Goal: Communication & Community: Answer question/provide support

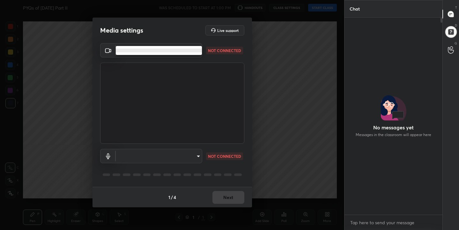
scroll to position [142, 96]
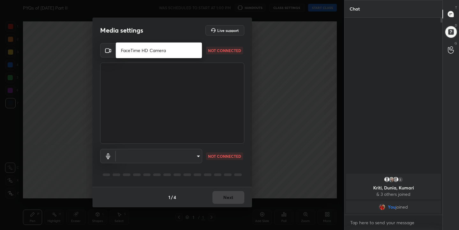
click at [185, 52] on li "FaceTime HD Camera" at bounding box center [159, 50] width 86 height 11
type input "a75821567dd21921ab124d295e047ec3f4a1fb5cebd1c3e47b763c4d912a64d2"
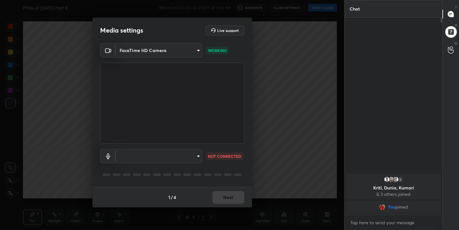
click at [203, 155] on div "​ NOT CONNECTED" at bounding box center [172, 156] width 144 height 14
click at [195, 159] on body "1 2 3 4 5 6 7 C X Z C X Z E E Erase all H H PYQs of January 2017 Part II WAS SC…" at bounding box center [229, 115] width 459 height 230
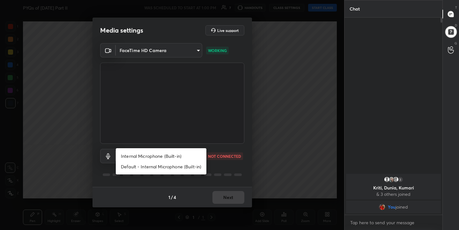
click at [180, 152] on li "Internal Microphone (Built-in)" at bounding box center [161, 156] width 91 height 11
type input "0ad9581ec182fbc4ef8b8362ce96a02a75096a443b1b79673815594f246752c1"
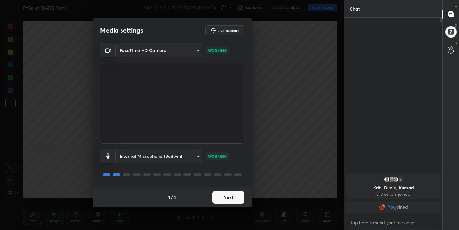
click at [222, 197] on button "Next" at bounding box center [229, 197] width 32 height 13
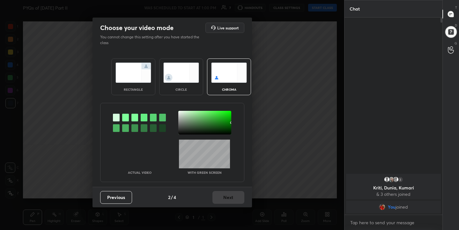
click at [223, 77] on img at bounding box center [229, 73] width 36 height 20
click at [127, 117] on div at bounding box center [125, 118] width 7 height 8
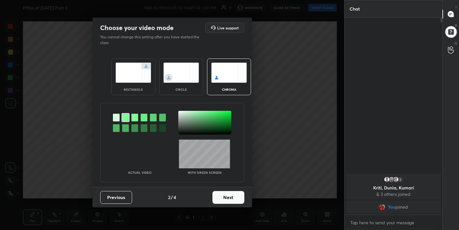
click at [181, 112] on div at bounding box center [204, 123] width 53 height 24
click at [179, 112] on div at bounding box center [204, 123] width 53 height 24
click at [233, 193] on button "Next" at bounding box center [229, 197] width 32 height 13
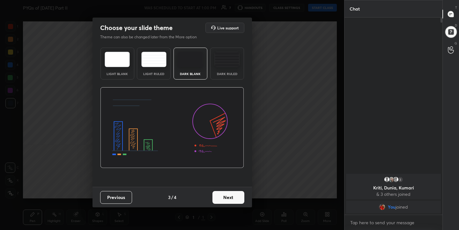
click at [124, 61] on img at bounding box center [117, 59] width 25 height 15
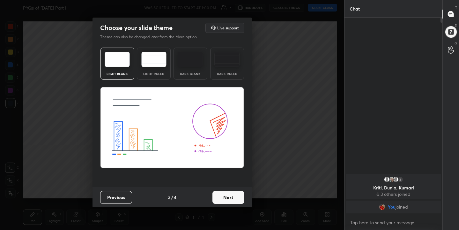
click at [223, 197] on button "Next" at bounding box center [229, 197] width 32 height 13
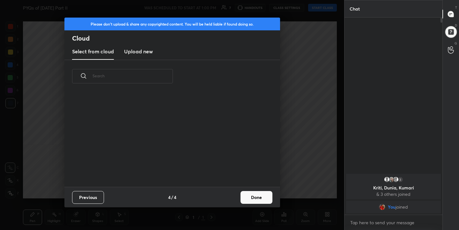
scroll to position [94, 205]
click at [141, 50] on h3 "Upload new" at bounding box center [138, 52] width 29 height 8
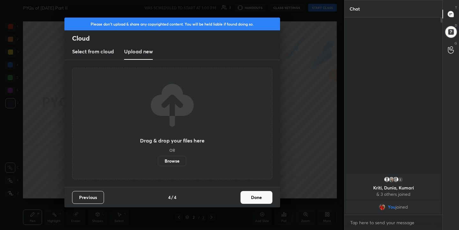
click at [176, 163] on label "Browse" at bounding box center [172, 161] width 28 height 10
click at [158, 163] on input "Browse" at bounding box center [158, 161] width 0 height 10
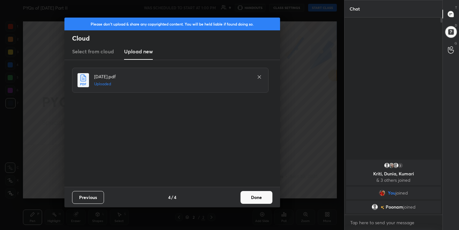
click at [259, 199] on button "Done" at bounding box center [257, 197] width 32 height 13
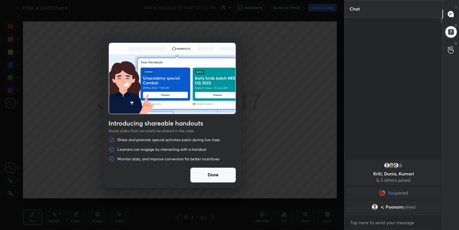
click at [204, 174] on button "Done" at bounding box center [213, 174] width 46 height 15
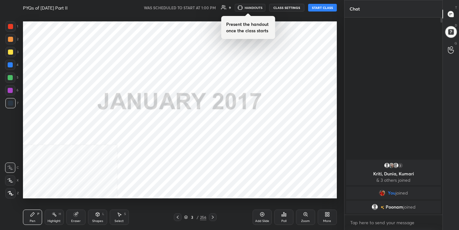
click at [329, 7] on button "START CLASS" at bounding box center [322, 8] width 29 height 8
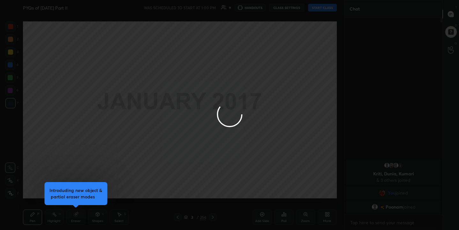
type textarea "x"
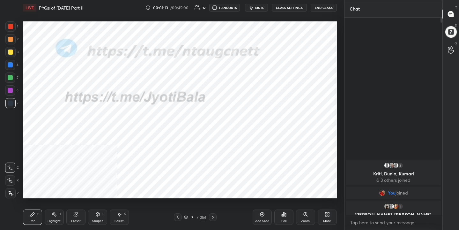
click at [187, 214] on div "7 / 256" at bounding box center [195, 217] width 22 height 6
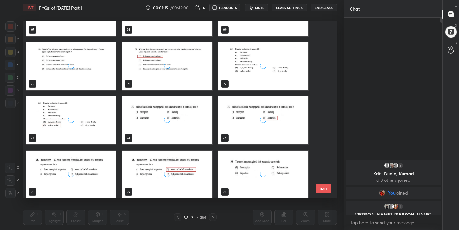
scroll to position [1229, 0]
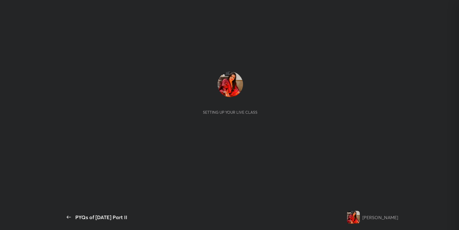
scroll to position [142, 96]
click at [301, 40] on div "Setting up your live class" at bounding box center [231, 109] width 336 height 189
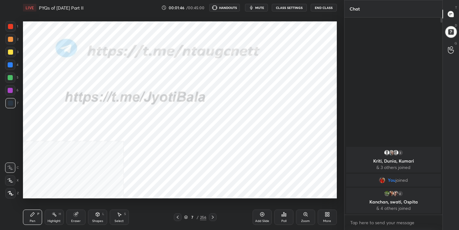
scroll to position [31739, 31608]
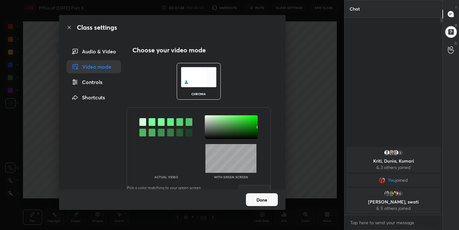
click at [193, 84] on img at bounding box center [199, 77] width 36 height 20
click at [150, 124] on div at bounding box center [152, 122] width 7 height 8
click at [205, 117] on div at bounding box center [231, 127] width 53 height 24
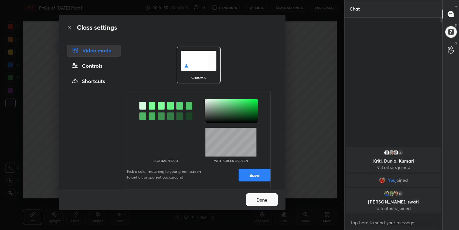
click at [246, 173] on button "Save" at bounding box center [255, 175] width 32 height 13
click at [259, 204] on button "Done" at bounding box center [262, 199] width 32 height 13
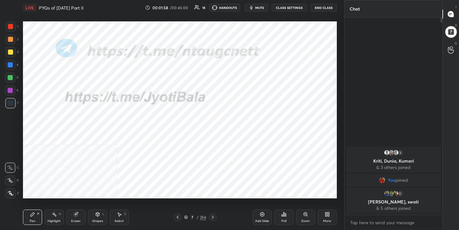
click at [187, 216] on icon at bounding box center [186, 217] width 4 height 4
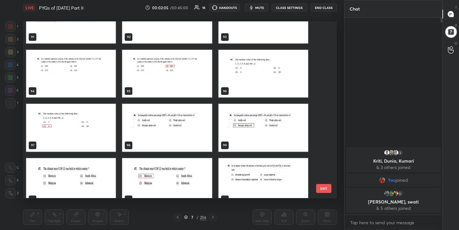
scroll to position [1652, 0]
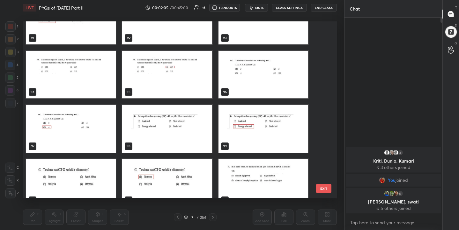
click at [236, 71] on img "grid" at bounding box center [263, 75] width 90 height 48
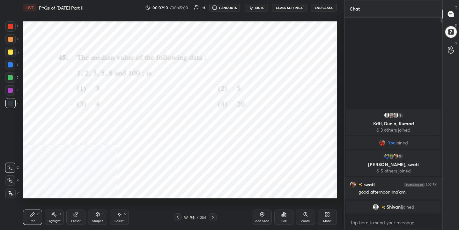
click at [263, 10] on span "mute" at bounding box center [259, 7] width 9 height 4
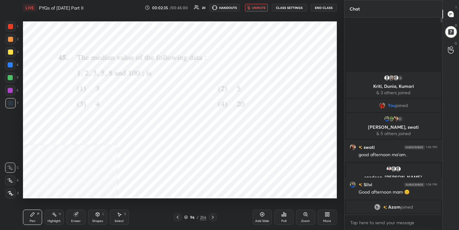
click at [188, 215] on icon at bounding box center [186, 217] width 4 height 4
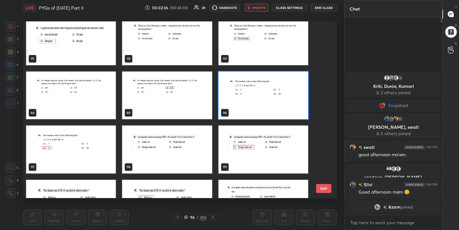
scroll to position [1638, 0]
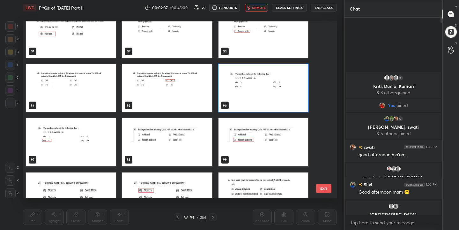
click at [259, 90] on img "grid" at bounding box center [263, 88] width 90 height 48
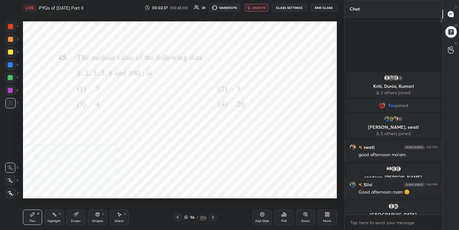
click at [259, 90] on img "grid" at bounding box center [263, 88] width 90 height 48
click at [287, 218] on div "Poll" at bounding box center [284, 216] width 19 height 15
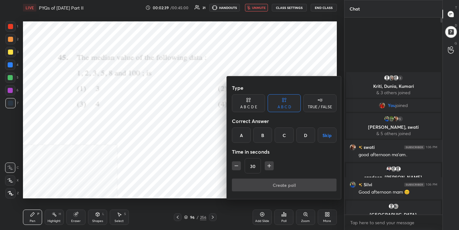
click at [281, 135] on div "C" at bounding box center [284, 134] width 19 height 15
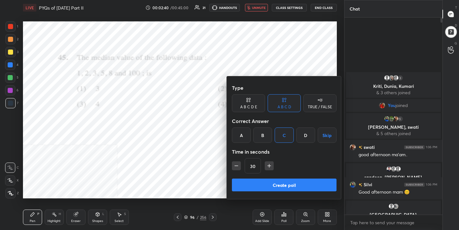
click at [282, 186] on button "Create poll" at bounding box center [284, 184] width 105 height 13
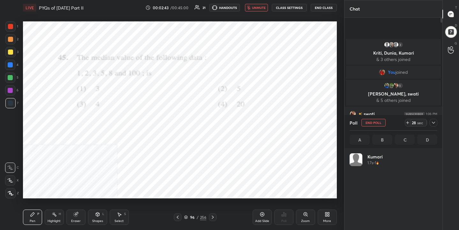
scroll to position [75, 86]
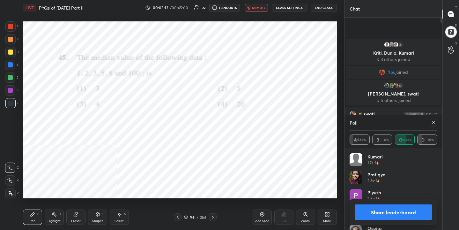
click at [432, 122] on icon at bounding box center [433, 122] width 5 height 5
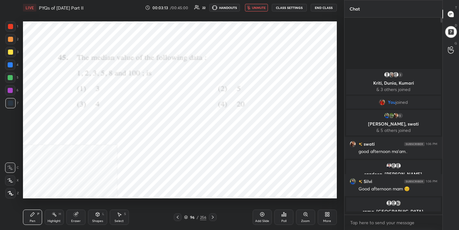
scroll to position [142, 96]
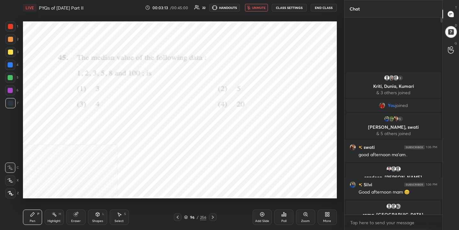
click at [264, 9] on span "unmute" at bounding box center [259, 7] width 14 height 4
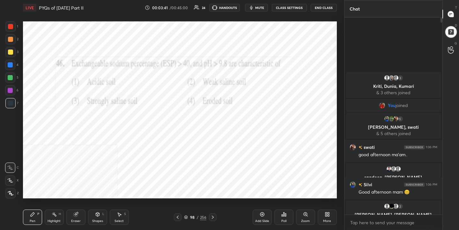
click at [251, 9] on icon "button" at bounding box center [251, 7] width 5 height 5
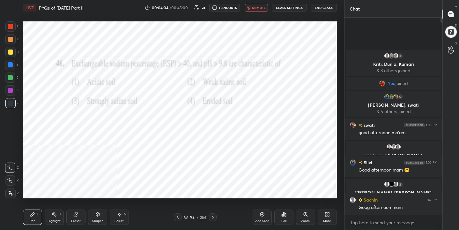
click at [185, 214] on div "98 / 256" at bounding box center [195, 217] width 43 height 8
click at [185, 218] on icon at bounding box center [186, 218] width 3 height 1
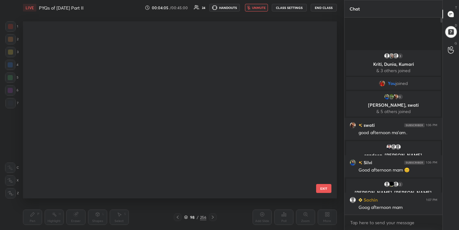
scroll to position [175, 311]
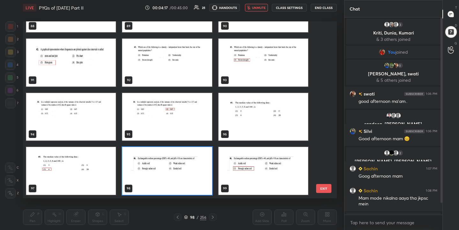
click at [181, 170] on img "grid" at bounding box center [167, 171] width 90 height 48
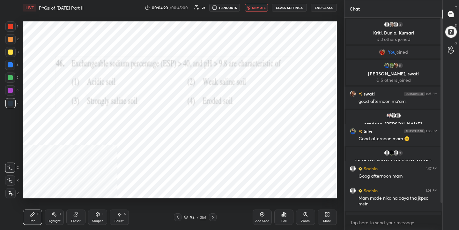
click at [264, 9] on span "unmute" at bounding box center [259, 7] width 14 height 4
click at [187, 217] on icon at bounding box center [186, 217] width 3 height 1
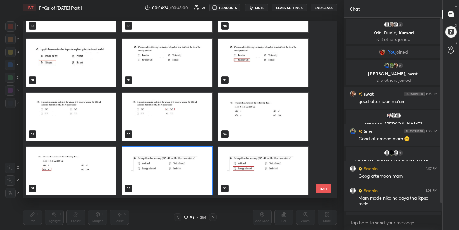
click at [171, 163] on img "grid" at bounding box center [167, 171] width 90 height 48
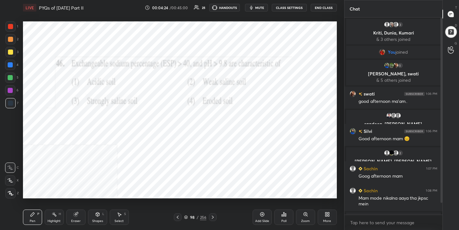
click at [171, 163] on img "grid" at bounding box center [167, 171] width 90 height 48
click at [283, 221] on div "Poll" at bounding box center [284, 220] width 5 height 3
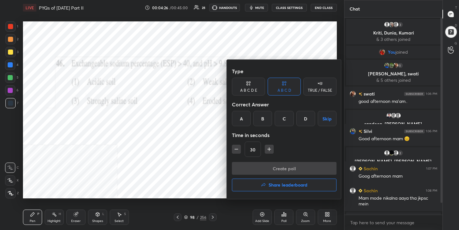
click at [287, 121] on div "C" at bounding box center [284, 118] width 19 height 15
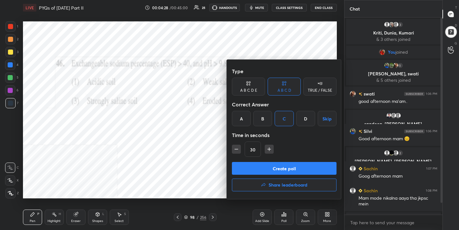
click at [284, 170] on button "Create poll" at bounding box center [284, 168] width 105 height 13
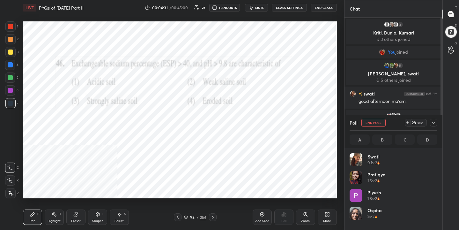
scroll to position [75, 86]
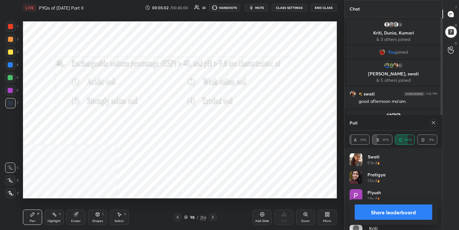
click at [436, 123] on icon at bounding box center [433, 122] width 5 height 5
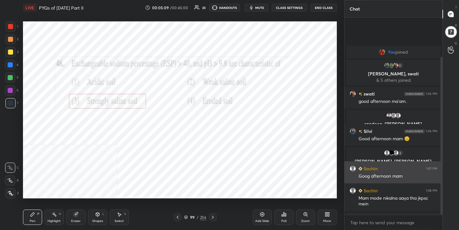
scroll to position [49, 0]
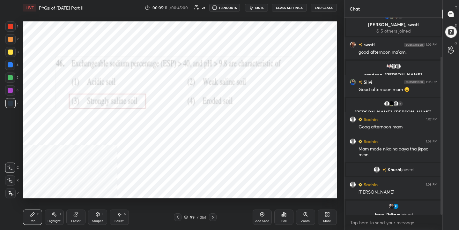
click at [192, 218] on div "99" at bounding box center [192, 217] width 6 height 4
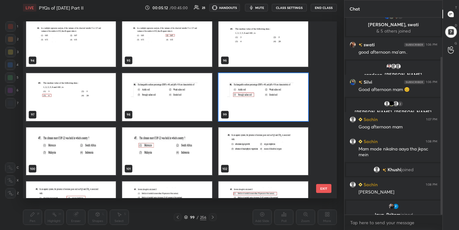
scroll to position [1682, 0]
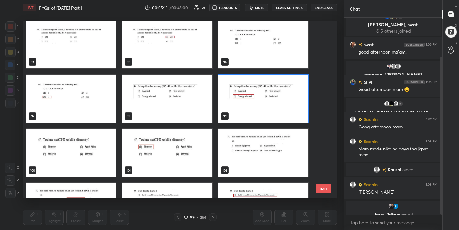
click at [57, 146] on img "grid" at bounding box center [71, 153] width 90 height 48
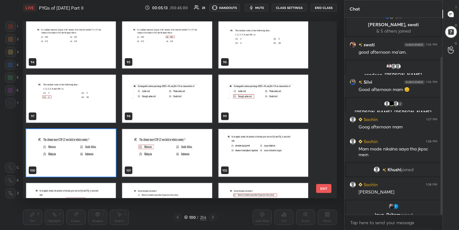
click at [57, 146] on img "grid" at bounding box center [71, 153] width 90 height 48
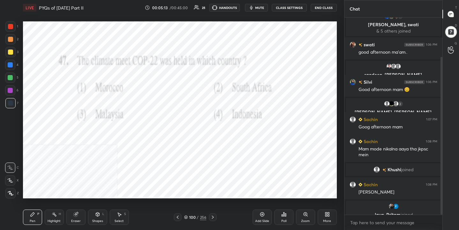
click at [57, 146] on img "grid" at bounding box center [71, 153] width 90 height 48
click at [252, 7] on icon "button" at bounding box center [251, 8] width 3 height 4
click at [187, 216] on icon at bounding box center [186, 217] width 4 height 4
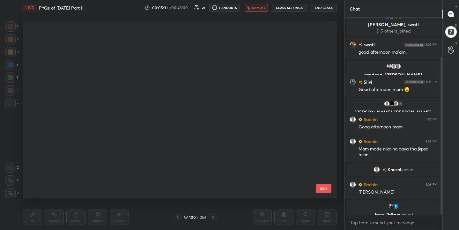
scroll to position [175, 311]
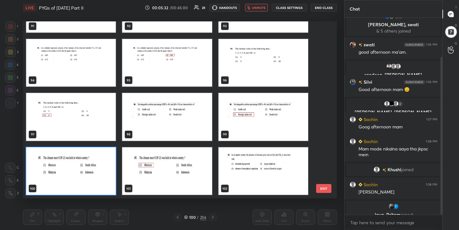
click at [100, 150] on img "grid" at bounding box center [71, 171] width 90 height 48
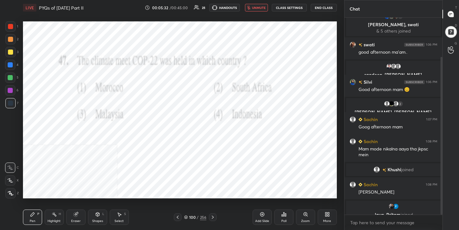
click at [100, 150] on img "grid" at bounding box center [71, 171] width 90 height 48
click at [288, 217] on div "Poll" at bounding box center [284, 216] width 19 height 15
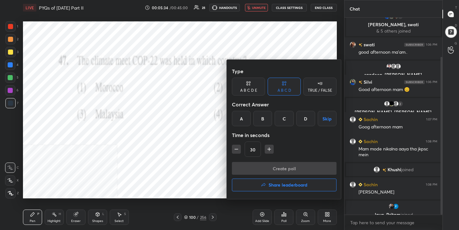
click at [244, 114] on div "A" at bounding box center [241, 118] width 19 height 15
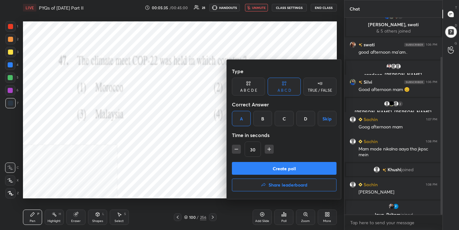
click at [273, 163] on button "Create poll" at bounding box center [284, 168] width 105 height 13
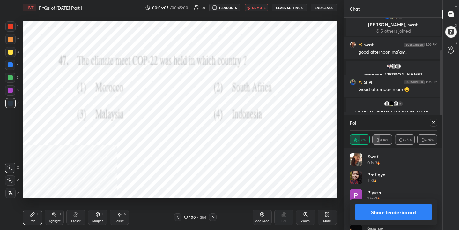
scroll to position [116, 0]
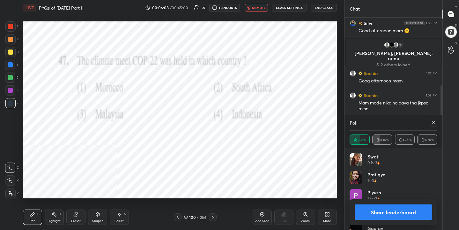
click at [432, 122] on icon at bounding box center [433, 122] width 5 height 5
type textarea "x"
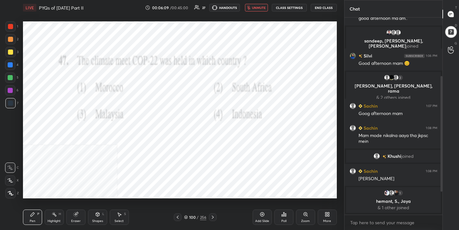
scroll to position [0, 0]
click at [262, 8] on span "unmute" at bounding box center [259, 7] width 14 height 4
click at [185, 217] on icon at bounding box center [186, 217] width 4 height 4
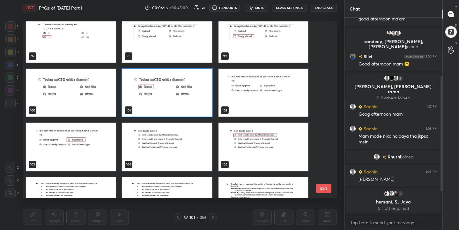
scroll to position [1742, 0]
click at [243, 100] on img "grid" at bounding box center [263, 93] width 90 height 48
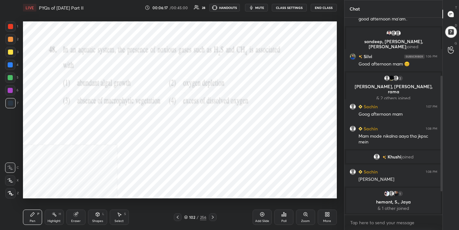
click at [243, 100] on img "grid" at bounding box center [263, 93] width 90 height 48
click at [188, 215] on icon at bounding box center [186, 217] width 4 height 4
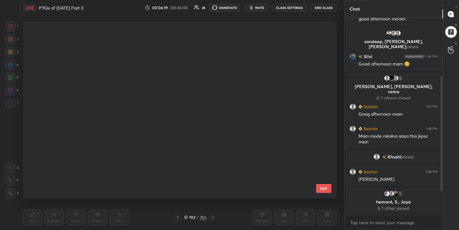
scroll to position [2, 4]
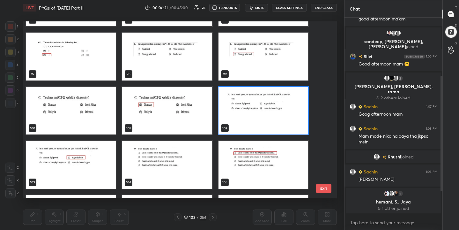
click at [245, 125] on img "grid" at bounding box center [263, 111] width 90 height 48
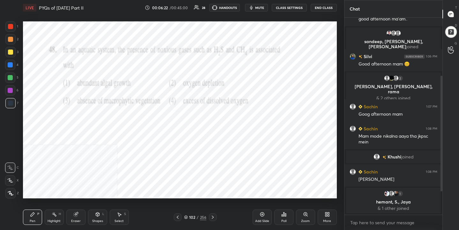
click at [283, 222] on div "Poll" at bounding box center [284, 220] width 5 height 3
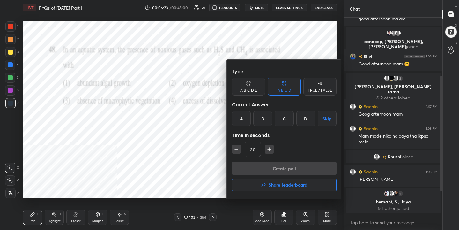
click at [268, 115] on div "B" at bounding box center [263, 118] width 19 height 15
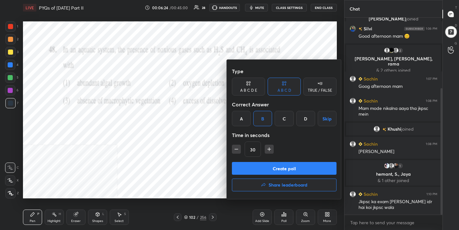
click at [287, 167] on button "Create poll" at bounding box center [284, 168] width 105 height 13
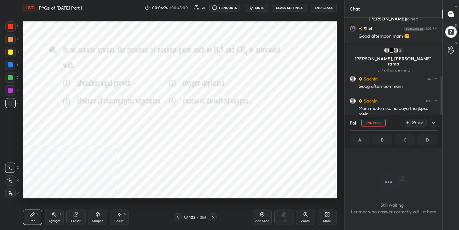
click at [259, 8] on span "mute" at bounding box center [259, 7] width 9 height 4
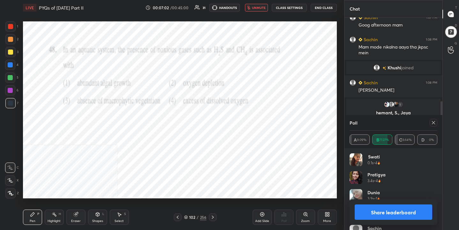
click at [434, 124] on icon at bounding box center [433, 122] width 5 height 5
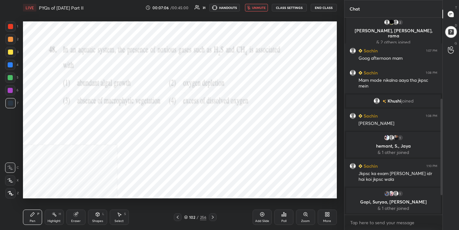
click at [264, 9] on span "unmute" at bounding box center [259, 7] width 14 height 4
click at [189, 218] on div "103" at bounding box center [192, 217] width 6 height 4
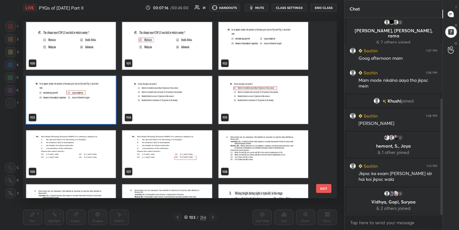
scroll to position [1788, 0]
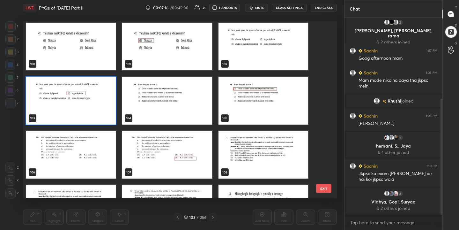
click at [190, 115] on img "grid" at bounding box center [167, 101] width 90 height 48
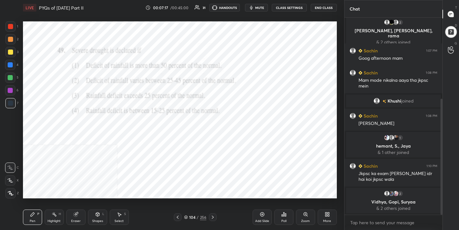
click at [190, 115] on img "grid" at bounding box center [167, 101] width 90 height 48
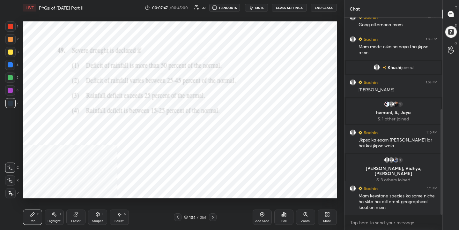
click at [185, 216] on icon at bounding box center [186, 217] width 4 height 4
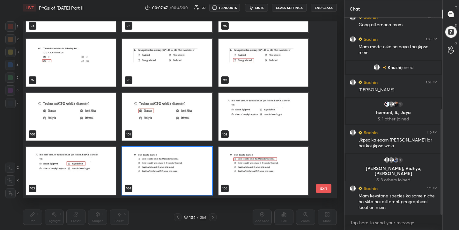
scroll to position [175, 311]
click at [183, 177] on img "grid" at bounding box center [167, 171] width 90 height 48
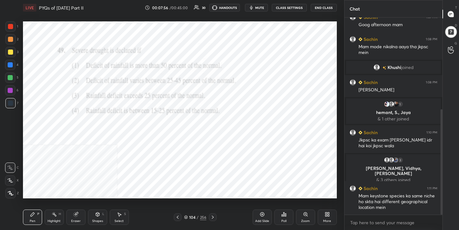
click at [183, 177] on img "grid" at bounding box center [167, 171] width 90 height 48
click at [285, 218] on div "Poll" at bounding box center [284, 216] width 19 height 15
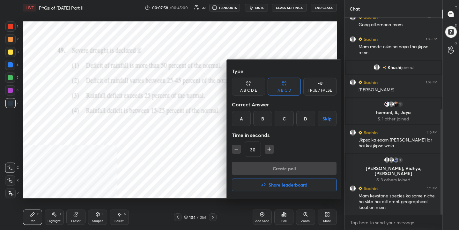
click at [247, 118] on div "A" at bounding box center [241, 118] width 19 height 15
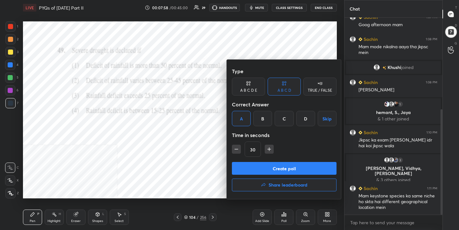
click at [283, 169] on button "Create poll" at bounding box center [284, 168] width 105 height 13
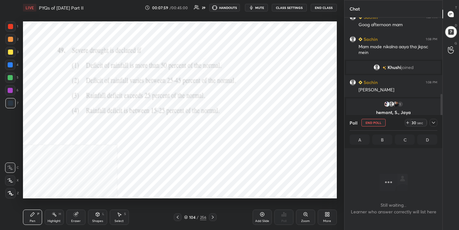
scroll to position [162, 96]
click at [262, 7] on span "mute" at bounding box center [259, 7] width 9 height 4
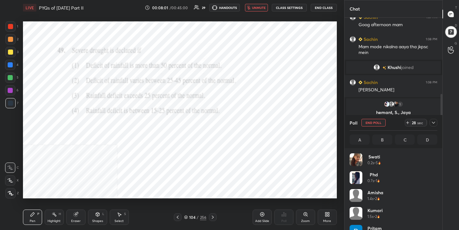
scroll to position [75, 86]
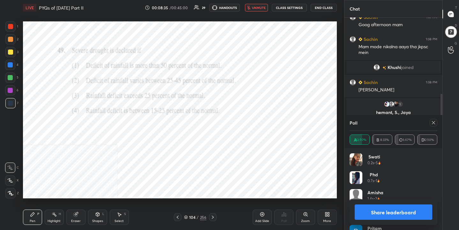
click at [436, 122] on icon at bounding box center [433, 122] width 5 height 5
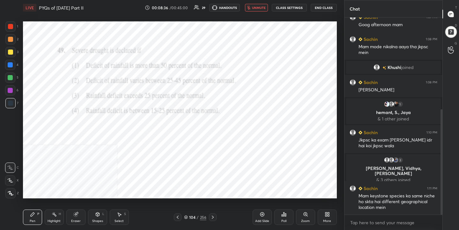
scroll to position [142, 96]
click at [262, 7] on span "unmute" at bounding box center [259, 7] width 14 height 4
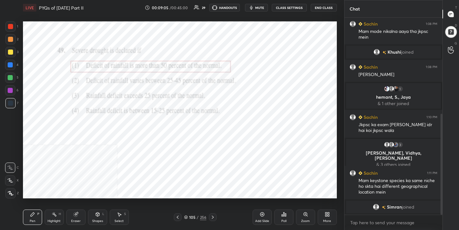
click at [188, 217] on div "105 / 256" at bounding box center [195, 217] width 22 height 6
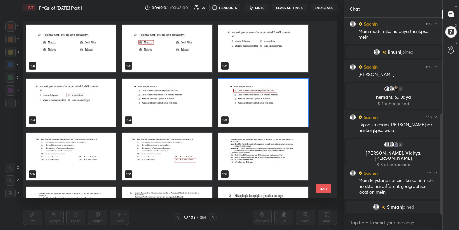
scroll to position [1785, 0]
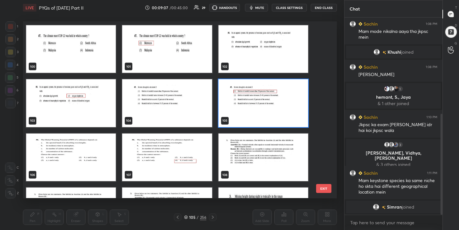
click at [78, 156] on img "grid" at bounding box center [71, 157] width 90 height 48
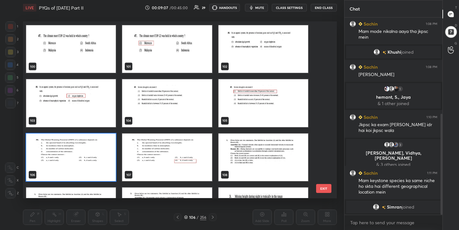
click at [78, 156] on img "grid" at bounding box center [71, 157] width 90 height 48
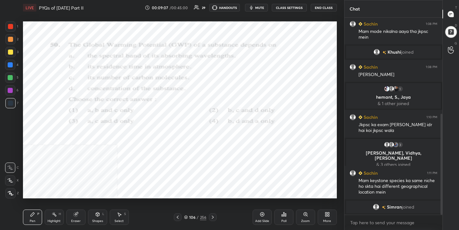
click at [78, 156] on img "grid" at bounding box center [71, 157] width 90 height 48
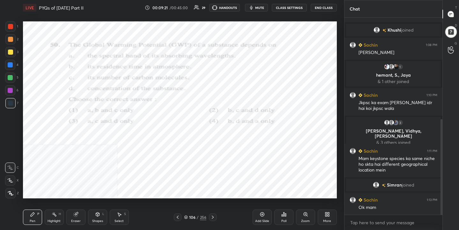
click at [188, 215] on div "106 / 256" at bounding box center [195, 217] width 22 height 6
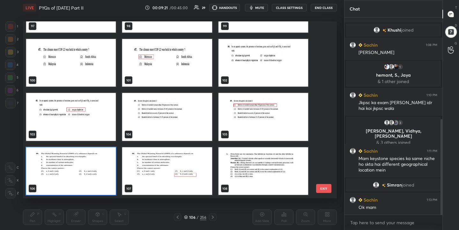
scroll to position [175, 311]
click at [94, 170] on img "grid" at bounding box center [71, 171] width 90 height 48
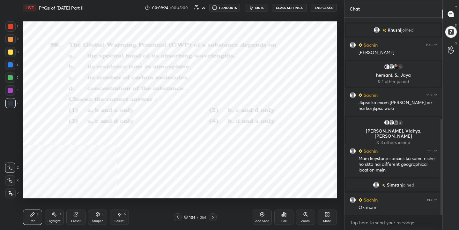
click at [94, 170] on img "grid" at bounding box center [71, 171] width 90 height 48
click at [282, 216] on icon at bounding box center [284, 214] width 5 height 5
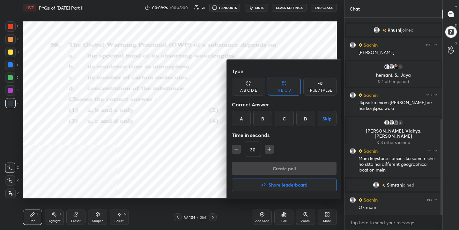
click at [304, 123] on div "D" at bounding box center [306, 118] width 19 height 15
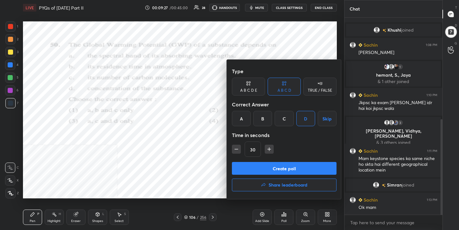
click at [302, 164] on button "Create poll" at bounding box center [284, 168] width 105 height 13
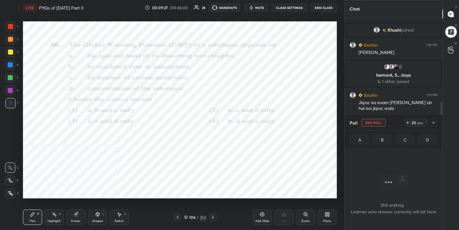
scroll to position [109, 96]
click at [264, 6] on span "mute" at bounding box center [259, 7] width 9 height 4
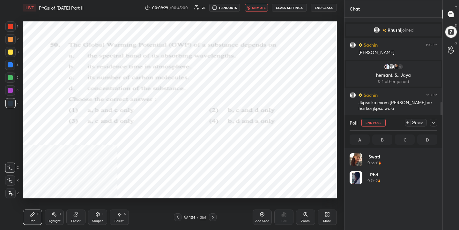
scroll to position [75, 86]
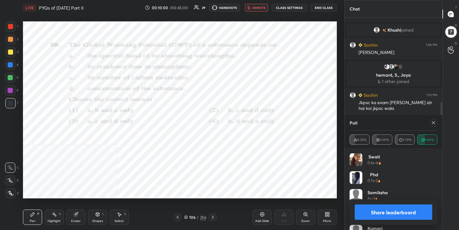
click at [438, 126] on div "Poll A 26.32% B 21.05% C 15.79% D 36.84%" at bounding box center [394, 131] width 98 height 33
click at [258, 7] on span "unmute" at bounding box center [259, 7] width 14 height 4
click at [431, 125] on div at bounding box center [434, 123] width 8 height 8
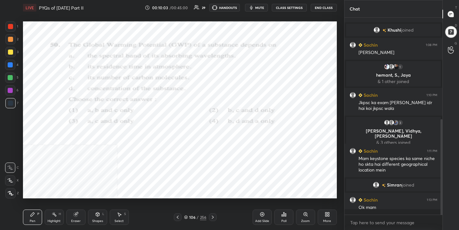
scroll to position [2, 2]
click at [191, 217] on div "107" at bounding box center [192, 217] width 6 height 4
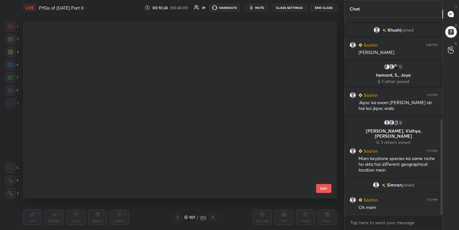
scroll to position [175, 311]
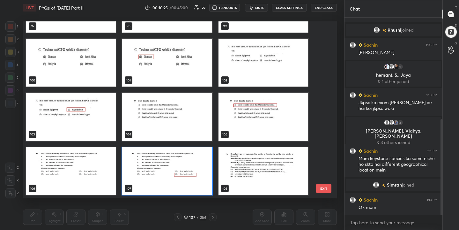
click at [251, 163] on img "grid" at bounding box center [263, 171] width 90 height 48
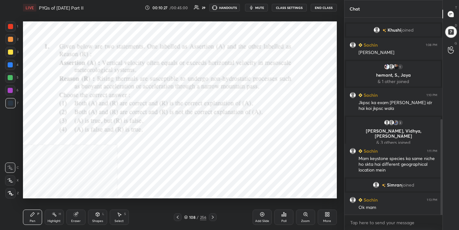
click at [261, 7] on span "mute" at bounding box center [259, 7] width 9 height 4
click at [188, 216] on div "108 / 256" at bounding box center [195, 217] width 22 height 6
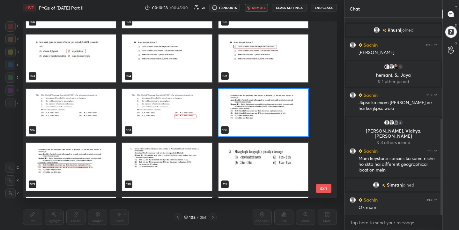
scroll to position [1830, 0]
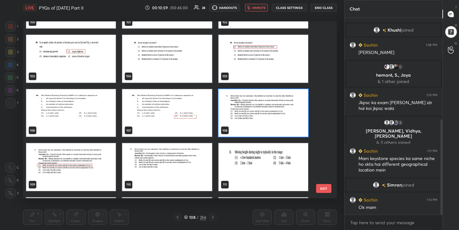
click at [253, 129] on img "grid" at bounding box center [263, 113] width 90 height 48
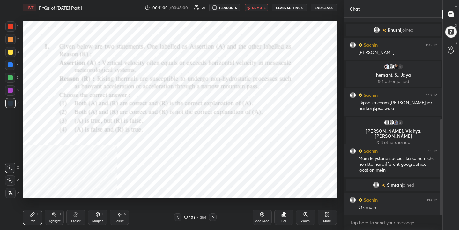
click at [285, 217] on div "Poll" at bounding box center [284, 216] width 19 height 15
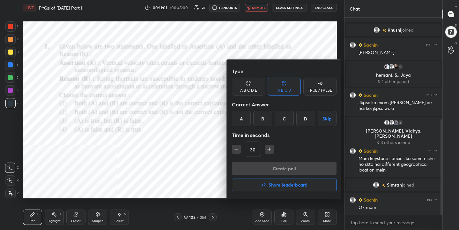
click at [242, 118] on div "A" at bounding box center [241, 118] width 19 height 15
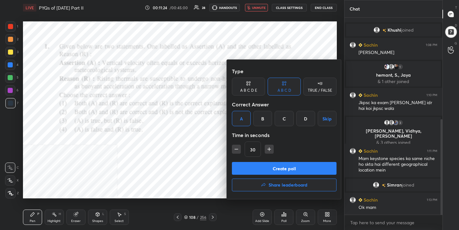
click at [309, 167] on button "Create poll" at bounding box center [284, 168] width 105 height 13
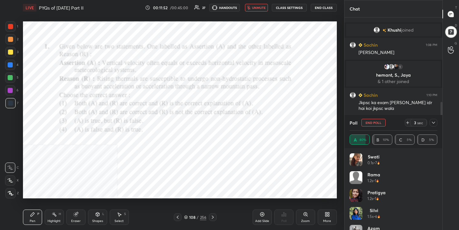
scroll to position [258, 0]
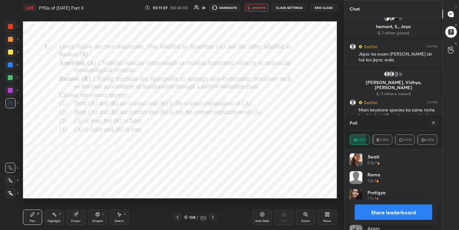
click at [433, 122] on icon at bounding box center [433, 122] width 5 height 5
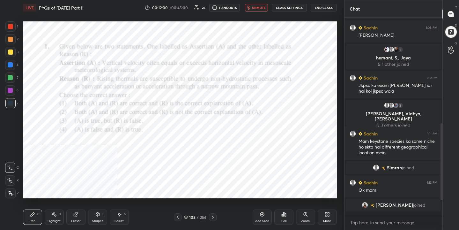
scroll to position [224, 0]
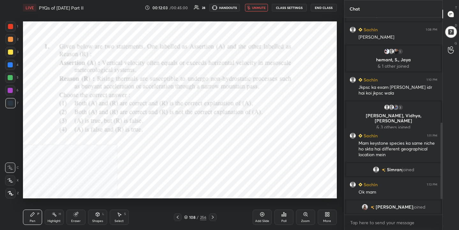
click at [261, 8] on span "unmute" at bounding box center [259, 7] width 14 height 4
click at [186, 218] on icon at bounding box center [186, 217] width 4 height 4
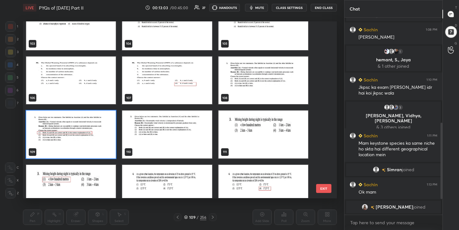
scroll to position [1871, 0]
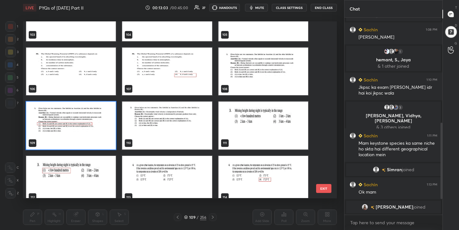
click at [257, 123] on img "grid" at bounding box center [263, 126] width 90 height 48
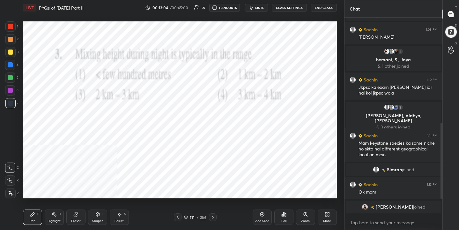
click at [262, 5] on span "mute" at bounding box center [259, 7] width 9 height 4
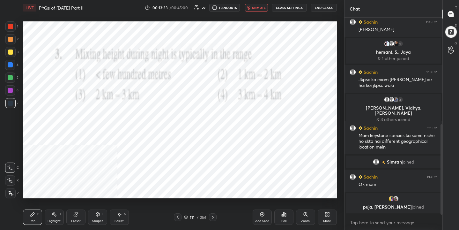
click at [189, 218] on div "111" at bounding box center [192, 217] width 6 height 4
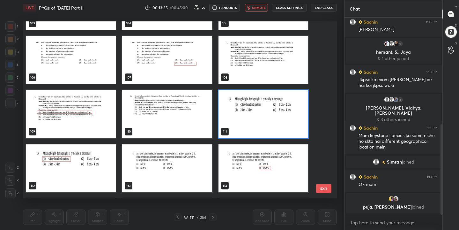
scroll to position [1882, 0]
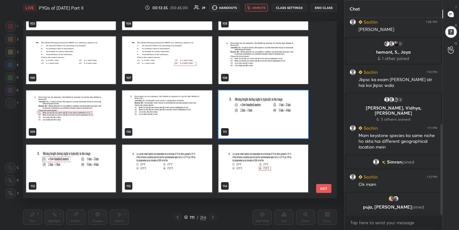
click at [254, 109] on img "grid" at bounding box center [263, 114] width 90 height 48
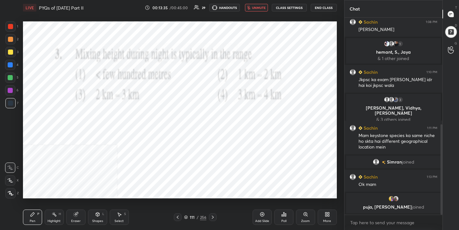
click at [254, 109] on img "grid" at bounding box center [263, 114] width 90 height 48
click at [283, 222] on div "Poll" at bounding box center [284, 220] width 5 height 3
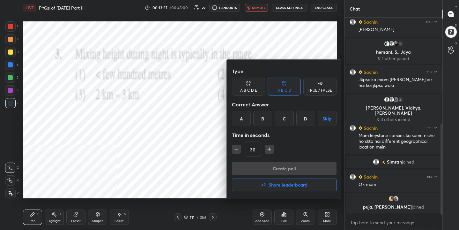
click at [245, 119] on div "A" at bounding box center [241, 118] width 19 height 15
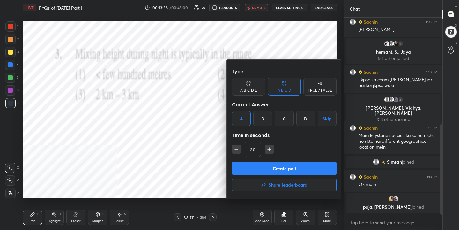
click at [292, 172] on button "Create poll" at bounding box center [284, 168] width 105 height 13
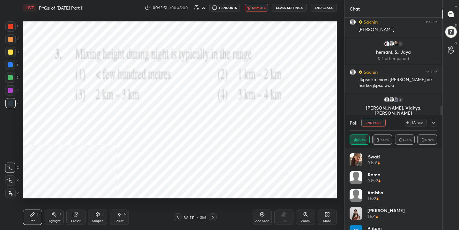
scroll to position [287, 0]
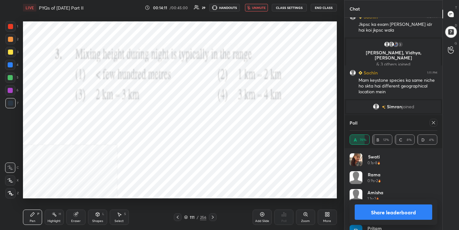
click at [436, 124] on icon at bounding box center [433, 122] width 5 height 5
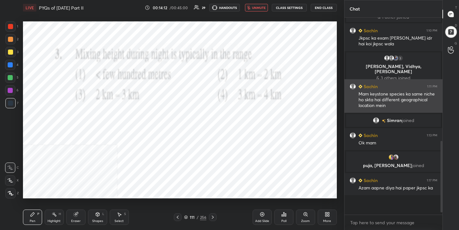
scroll to position [254, 0]
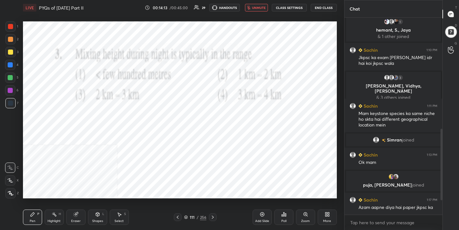
click at [262, 6] on span "unmute" at bounding box center [259, 7] width 14 height 4
click at [186, 215] on icon at bounding box center [186, 217] width 4 height 4
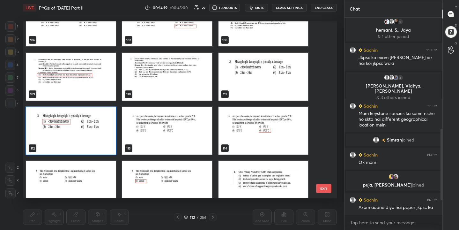
scroll to position [1925, 0]
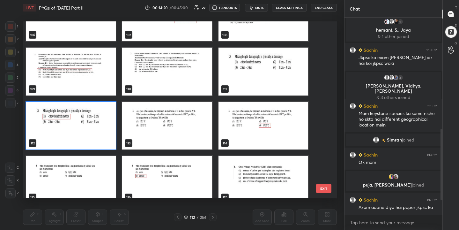
click at [190, 137] on img "grid" at bounding box center [167, 126] width 90 height 48
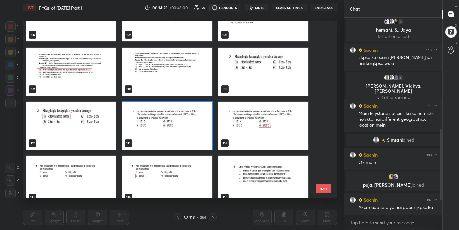
click at [190, 137] on img "grid" at bounding box center [167, 126] width 90 height 48
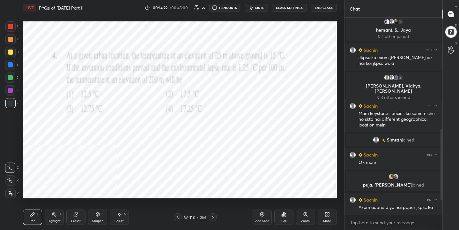
click at [260, 10] on span "mute" at bounding box center [259, 7] width 9 height 4
click at [186, 217] on icon at bounding box center [186, 217] width 4 height 4
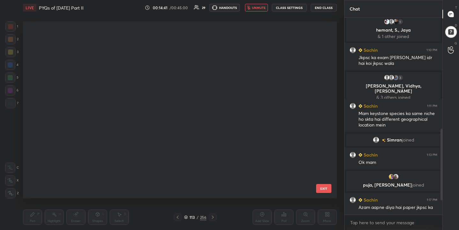
scroll to position [175, 311]
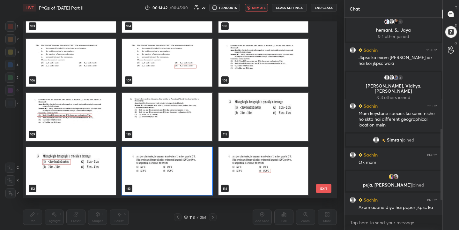
click at [160, 166] on img "grid" at bounding box center [167, 171] width 90 height 48
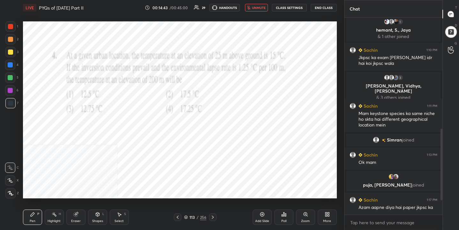
click at [289, 220] on div "Poll" at bounding box center [284, 216] width 19 height 15
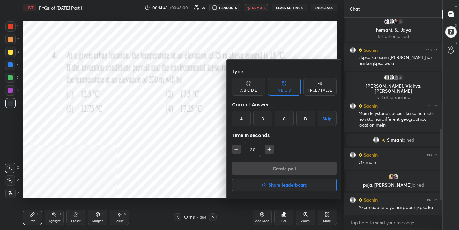
click at [305, 119] on div "D" at bounding box center [306, 118] width 19 height 15
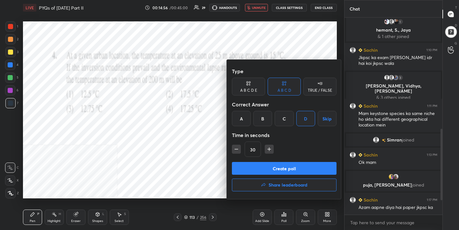
scroll to position [269, 0]
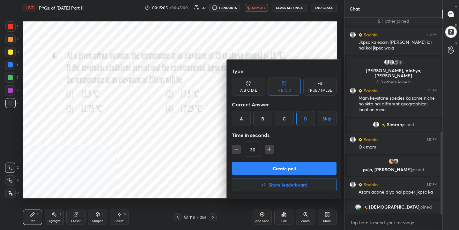
click at [299, 170] on button "Create poll" at bounding box center [284, 168] width 105 height 13
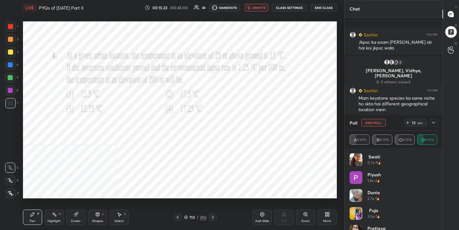
scroll to position [310, 0]
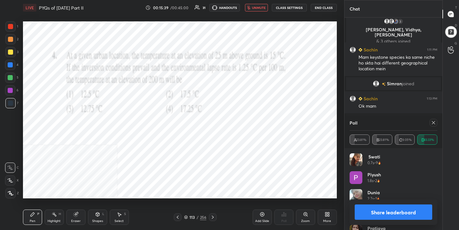
click at [436, 120] on icon at bounding box center [433, 122] width 5 height 5
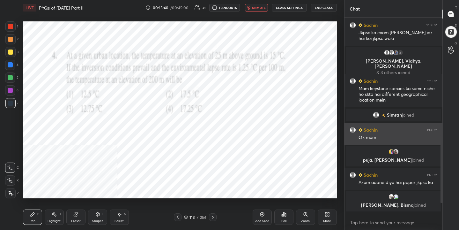
scroll to position [2, 2]
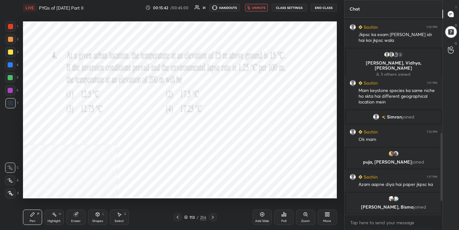
click at [257, 8] on span "unmute" at bounding box center [259, 7] width 14 height 4
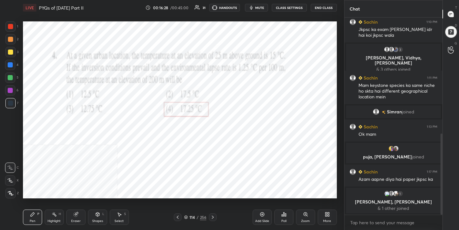
click at [186, 215] on icon at bounding box center [186, 217] width 4 height 4
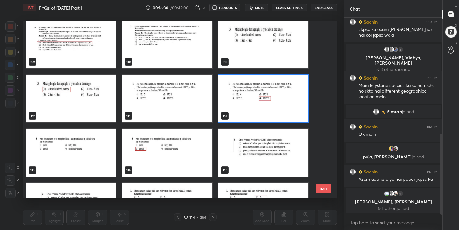
scroll to position [1951, 0]
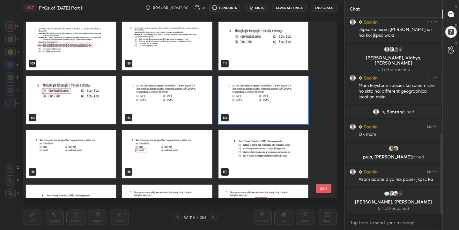
click at [90, 148] on img "grid" at bounding box center [71, 154] width 90 height 48
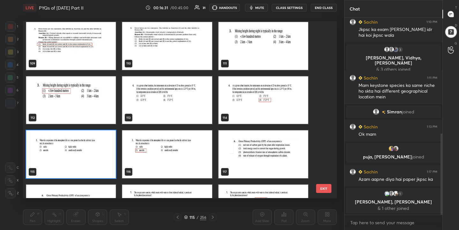
click at [90, 148] on img "grid" at bounding box center [71, 154] width 90 height 48
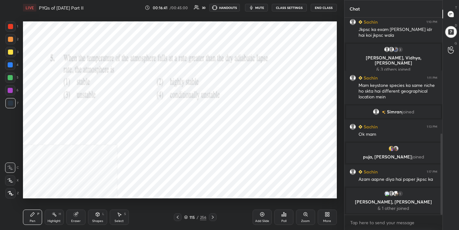
click at [255, 9] on button "mute" at bounding box center [256, 8] width 23 height 8
click at [188, 218] on icon at bounding box center [186, 217] width 4 height 4
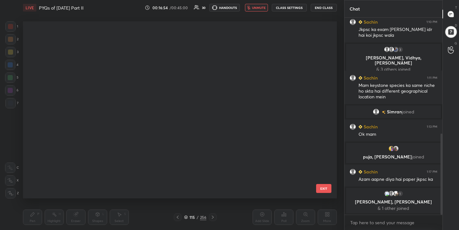
scroll to position [175, 311]
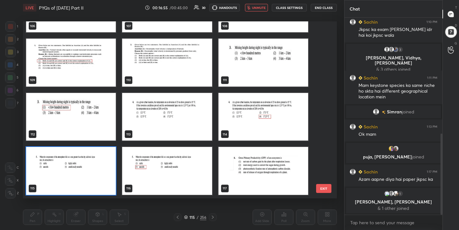
click at [93, 176] on img "grid" at bounding box center [71, 171] width 90 height 48
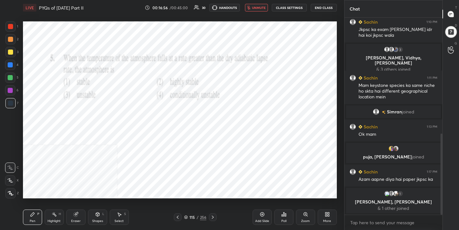
scroll to position [0, 0]
click at [286, 215] on icon at bounding box center [285, 214] width 1 height 3
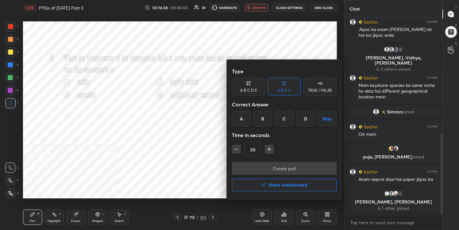
click at [287, 118] on div "C" at bounding box center [284, 118] width 19 height 15
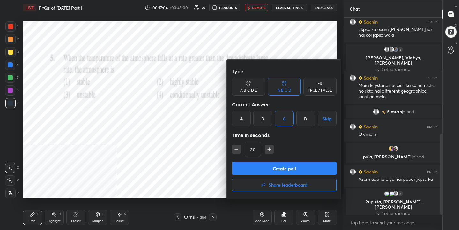
click at [290, 167] on button "Create poll" at bounding box center [284, 168] width 105 height 13
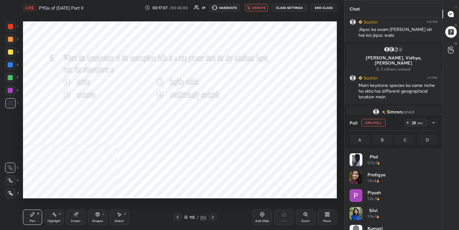
scroll to position [75, 86]
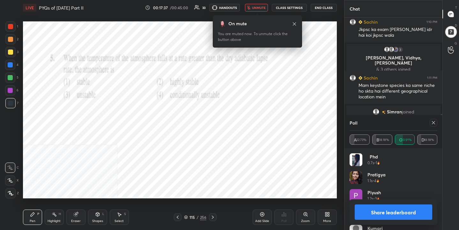
click at [433, 122] on icon at bounding box center [433, 122] width 5 height 5
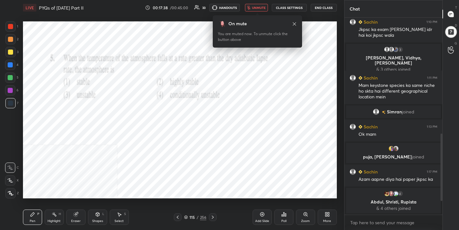
scroll to position [2, 2]
click at [266, 9] on span "unmute" at bounding box center [259, 7] width 14 height 4
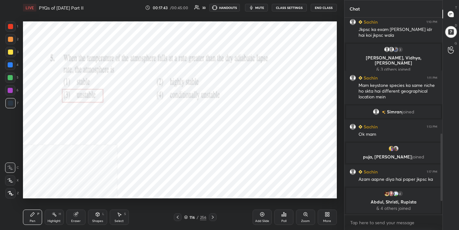
scroll to position [292, 0]
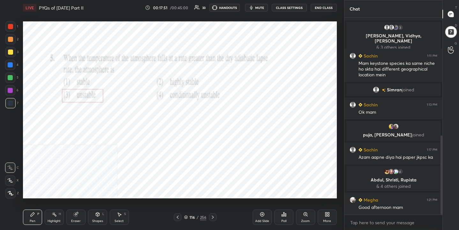
click at [188, 217] on div "116 / 256" at bounding box center [195, 217] width 22 height 6
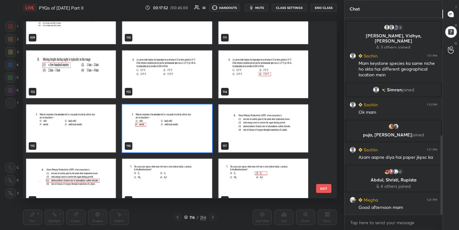
scroll to position [1995, 0]
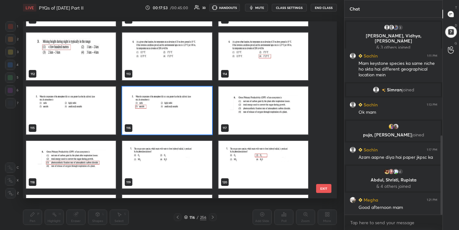
click at [249, 109] on img "grid" at bounding box center [263, 111] width 90 height 48
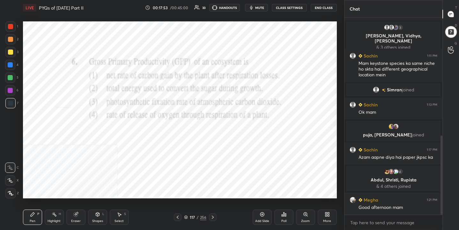
click at [249, 109] on img "grid" at bounding box center [263, 111] width 90 height 48
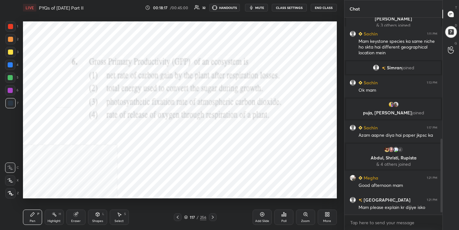
scroll to position [336, 0]
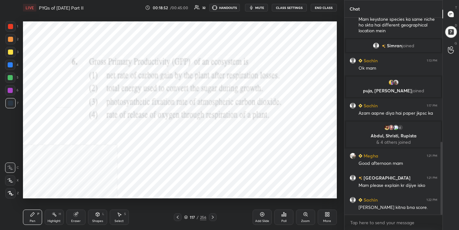
click at [187, 217] on icon at bounding box center [186, 217] width 4 height 4
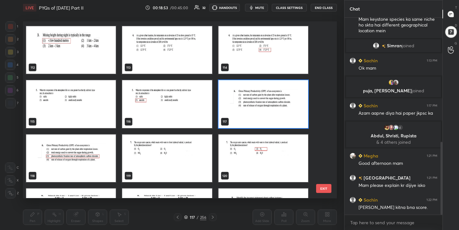
scroll to position [2001, 0]
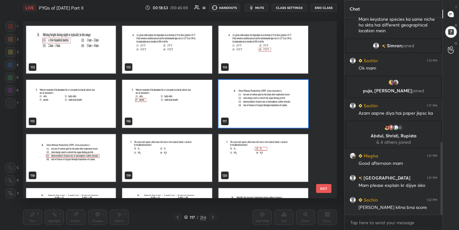
click at [269, 105] on img "grid" at bounding box center [263, 104] width 90 height 48
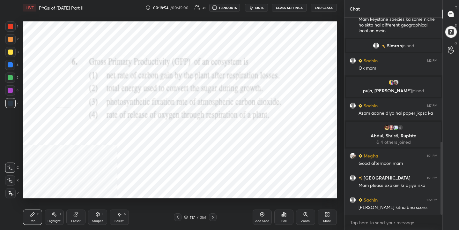
click at [282, 216] on icon at bounding box center [282, 216] width 1 height 2
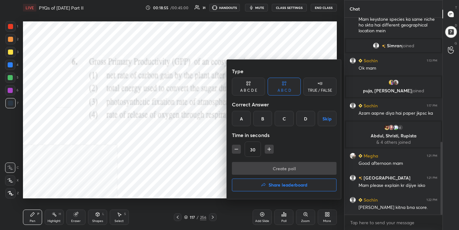
click at [285, 120] on div "C" at bounding box center [284, 118] width 19 height 15
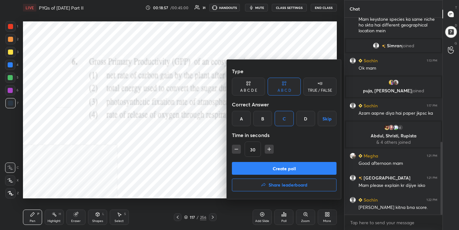
click at [283, 167] on button "Create poll" at bounding box center [284, 168] width 105 height 13
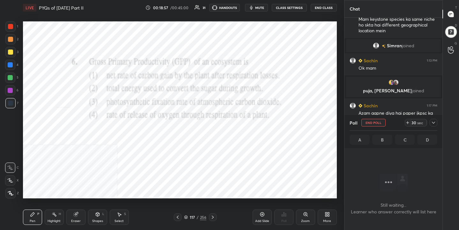
scroll to position [109, 96]
click at [262, 9] on span "mute" at bounding box center [259, 7] width 9 height 4
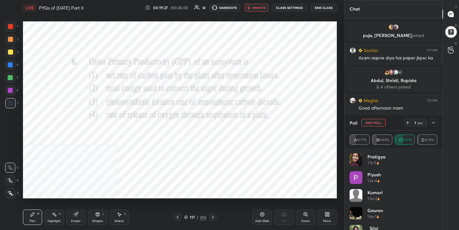
scroll to position [407, 0]
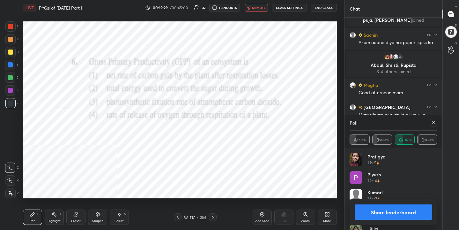
click at [434, 118] on div "Poll" at bounding box center [394, 122] width 88 height 15
click at [433, 121] on icon at bounding box center [433, 122] width 5 height 5
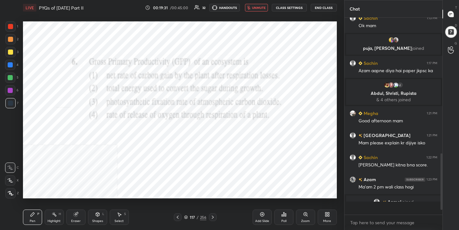
scroll to position [374, 0]
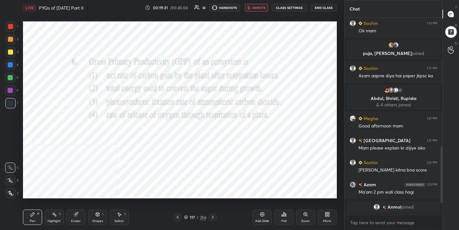
click at [263, 10] on button "unmute" at bounding box center [256, 8] width 23 height 8
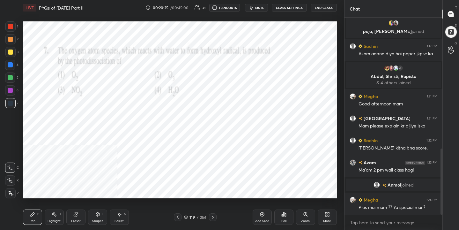
scroll to position [390, 0]
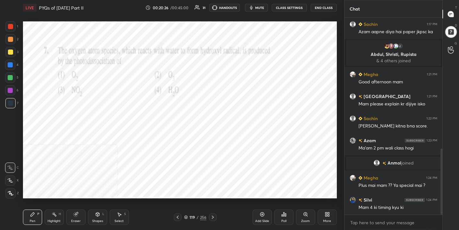
click at [187, 217] on icon at bounding box center [186, 217] width 3 height 1
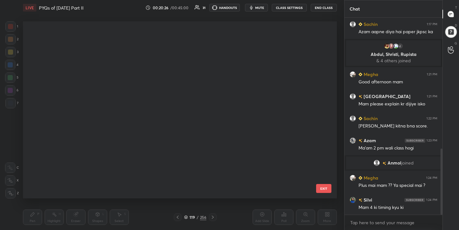
scroll to position [175, 311]
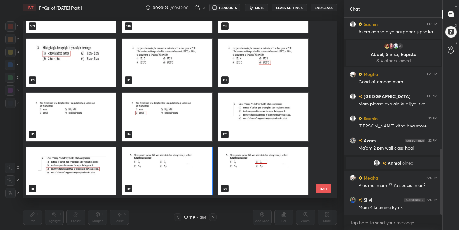
click at [186, 172] on img "grid" at bounding box center [167, 171] width 90 height 48
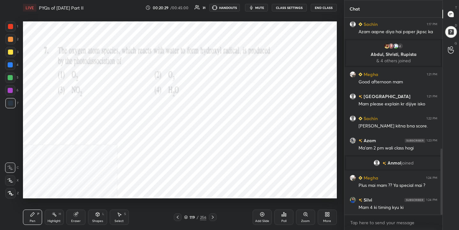
click at [186, 172] on img "grid" at bounding box center [167, 171] width 90 height 48
click at [187, 216] on icon at bounding box center [186, 217] width 4 height 4
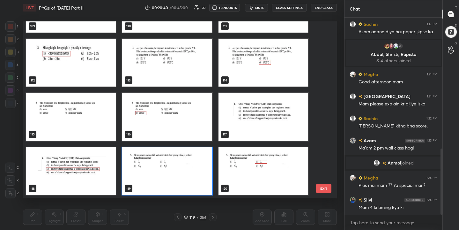
click at [186, 154] on img "grid" at bounding box center [167, 171] width 90 height 48
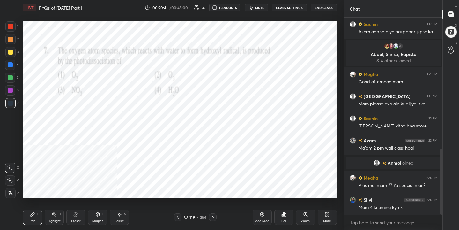
click at [283, 215] on icon at bounding box center [284, 214] width 5 height 5
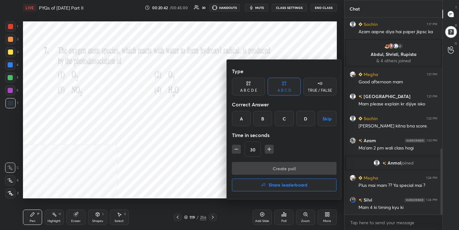
click at [263, 120] on div "B" at bounding box center [263, 118] width 19 height 15
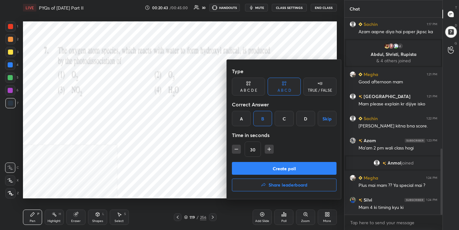
click at [279, 170] on button "Create poll" at bounding box center [284, 168] width 105 height 13
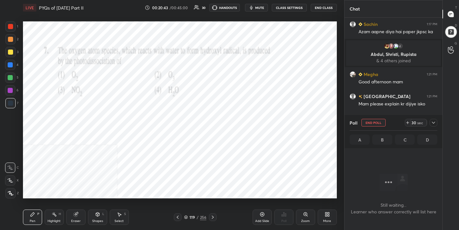
scroll to position [109, 96]
click at [260, 8] on span "mute" at bounding box center [259, 7] width 9 height 4
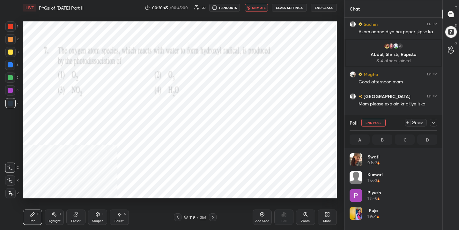
scroll to position [75, 86]
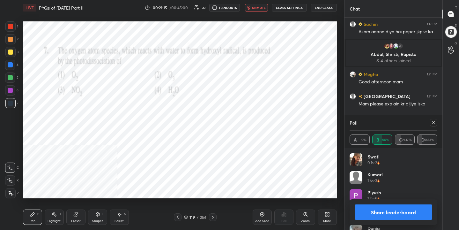
click at [437, 124] on div at bounding box center [434, 123] width 8 height 8
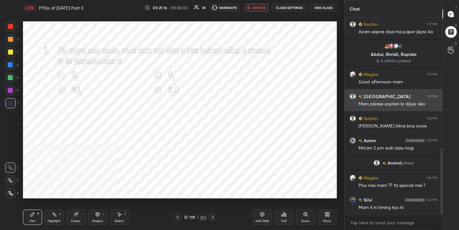
scroll to position [2, 2]
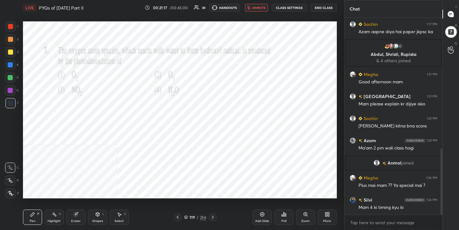
click at [255, 8] on span "unmute" at bounding box center [259, 7] width 14 height 4
click at [185, 219] on icon at bounding box center [186, 217] width 4 height 4
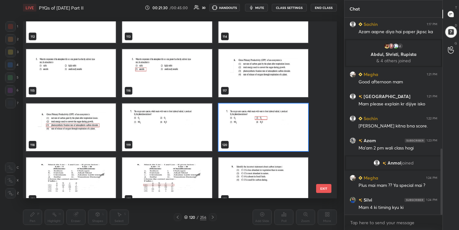
scroll to position [2043, 0]
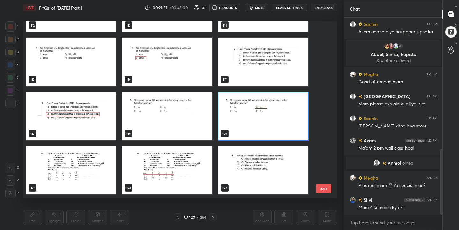
click at [79, 166] on img "grid" at bounding box center [71, 170] width 90 height 48
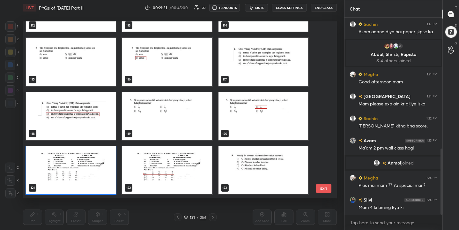
click at [79, 166] on img "grid" at bounding box center [71, 170] width 90 height 48
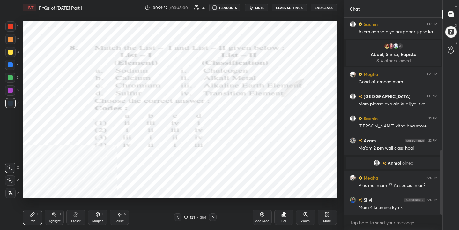
scroll to position [405, 0]
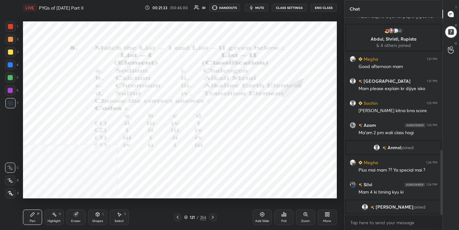
click at [262, 5] on button "mute" at bounding box center [256, 8] width 23 height 8
click at [188, 217] on div "121 / 256" at bounding box center [195, 217] width 22 height 6
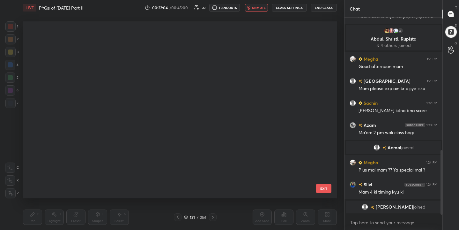
scroll to position [175, 311]
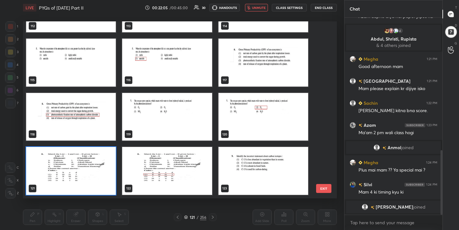
click at [95, 169] on img "grid" at bounding box center [71, 171] width 90 height 48
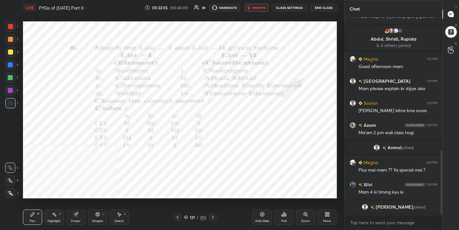
click at [95, 169] on img "grid" at bounding box center [71, 171] width 90 height 48
click at [278, 213] on div "Poll" at bounding box center [284, 216] width 19 height 15
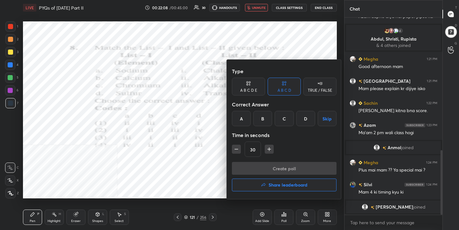
click at [242, 112] on div "A" at bounding box center [241, 118] width 19 height 15
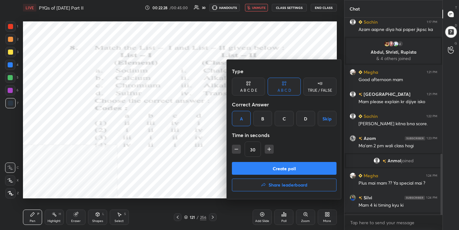
scroll to position [440, 0]
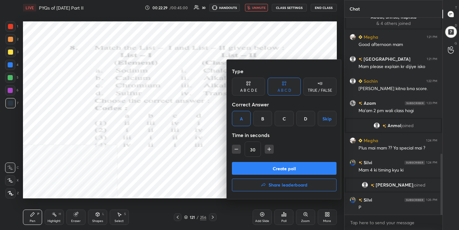
click at [289, 165] on button "Create poll" at bounding box center [284, 168] width 105 height 13
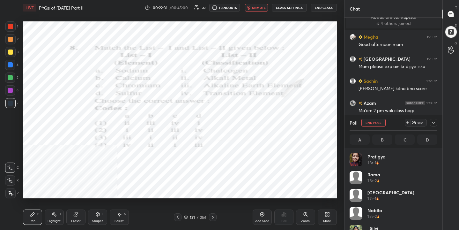
scroll to position [75, 86]
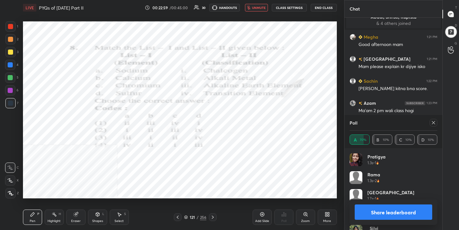
click at [432, 122] on icon at bounding box center [433, 122] width 5 height 5
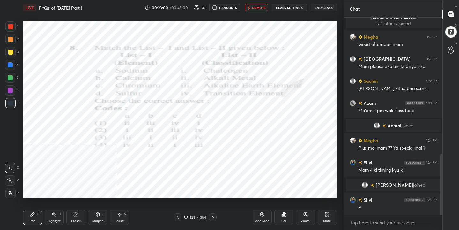
scroll to position [195, 96]
click at [258, 6] on span "unmute" at bounding box center [259, 7] width 14 height 4
click at [185, 215] on icon at bounding box center [186, 217] width 4 height 4
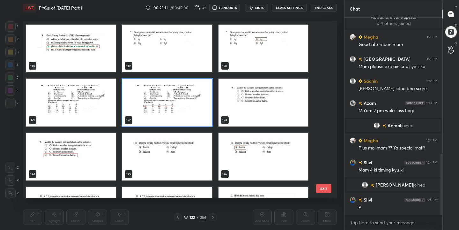
scroll to position [2110, 0]
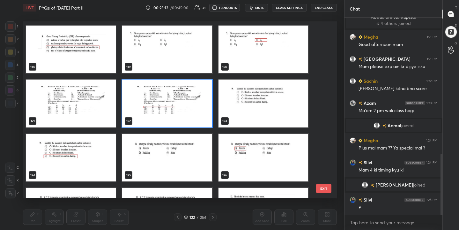
click at [258, 98] on img "grid" at bounding box center [263, 103] width 90 height 48
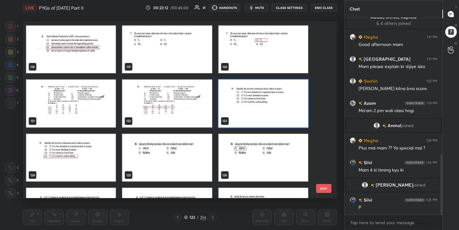
click at [258, 98] on img "grid" at bounding box center [263, 103] width 90 height 48
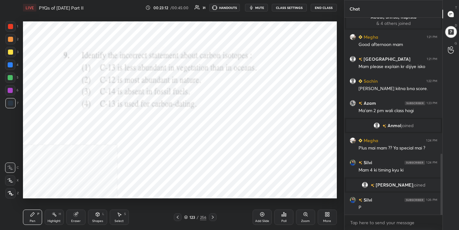
click at [258, 98] on img "grid" at bounding box center [263, 103] width 90 height 48
click at [261, 9] on span "mute" at bounding box center [259, 7] width 9 height 4
click at [185, 217] on icon at bounding box center [186, 217] width 3 height 1
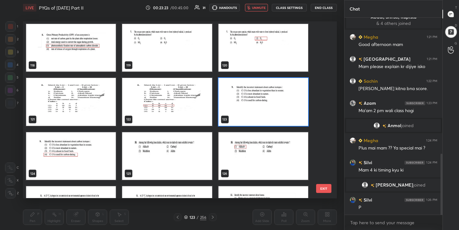
scroll to position [2111, 0]
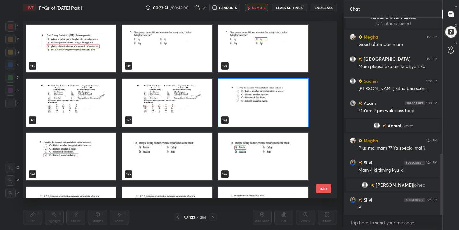
click at [252, 106] on img "grid" at bounding box center [263, 103] width 90 height 48
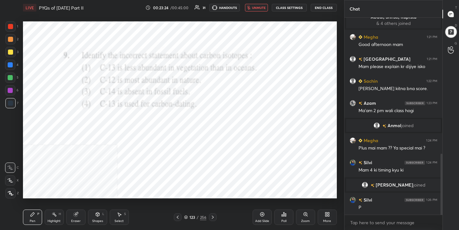
click at [252, 106] on img "grid" at bounding box center [263, 103] width 90 height 48
click at [283, 216] on icon at bounding box center [282, 216] width 1 height 2
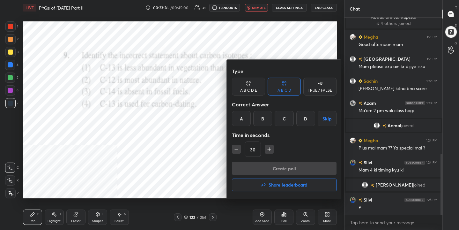
click at [305, 121] on div "D" at bounding box center [306, 118] width 19 height 15
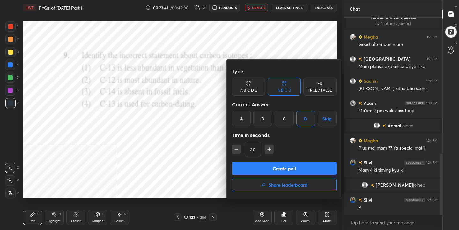
click at [307, 167] on button "Create poll" at bounding box center [284, 168] width 105 height 13
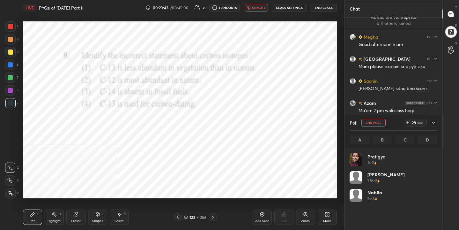
scroll to position [75, 86]
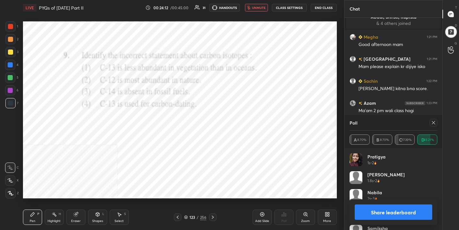
click at [433, 123] on icon at bounding box center [433, 122] width 3 height 3
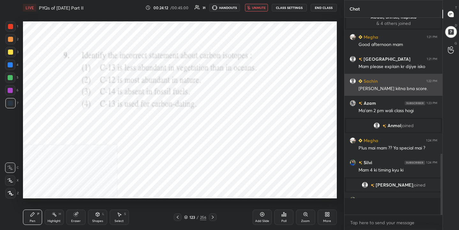
scroll to position [2, 2]
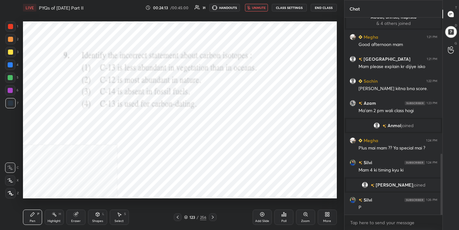
click at [258, 10] on button "unmute" at bounding box center [256, 8] width 23 height 8
click at [188, 215] on div "124 / 256" at bounding box center [195, 217] width 22 height 6
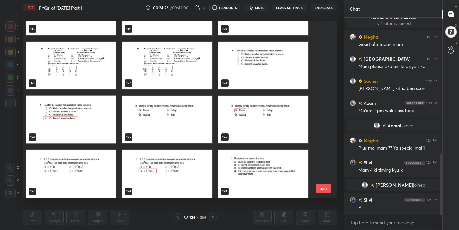
scroll to position [2155, 0]
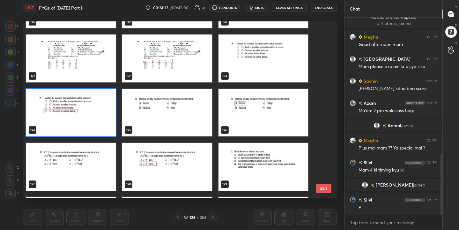
click at [198, 121] on img "grid" at bounding box center [167, 113] width 90 height 48
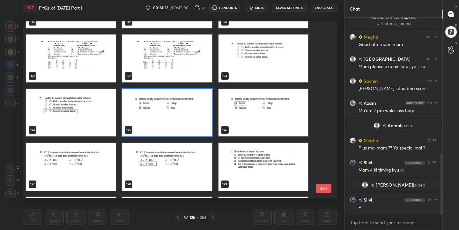
click at [198, 121] on img "grid" at bounding box center [167, 113] width 90 height 48
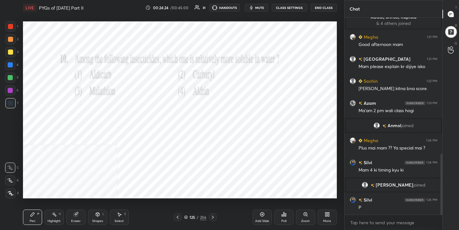
click at [286, 216] on icon at bounding box center [284, 214] width 5 height 5
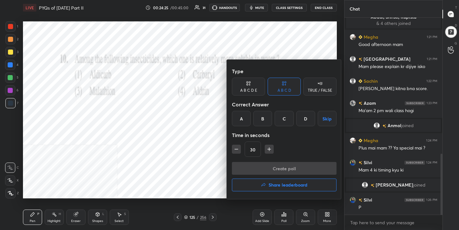
click at [243, 124] on div "A" at bounding box center [241, 118] width 19 height 15
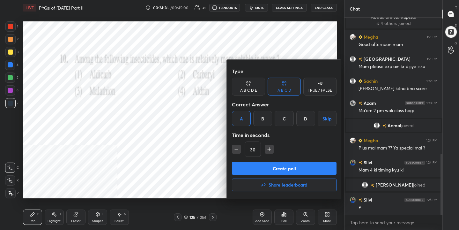
click at [281, 166] on button "Create poll" at bounding box center [284, 168] width 105 height 13
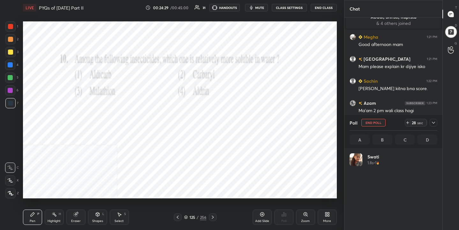
scroll to position [75, 86]
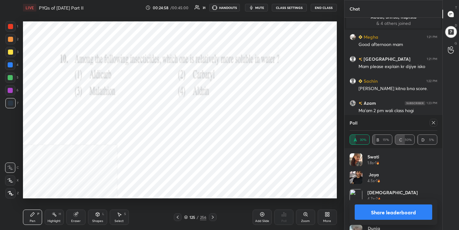
click at [434, 124] on icon at bounding box center [433, 122] width 5 height 5
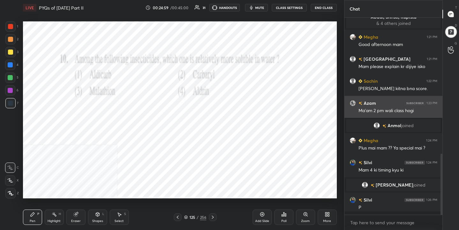
scroll to position [142, 96]
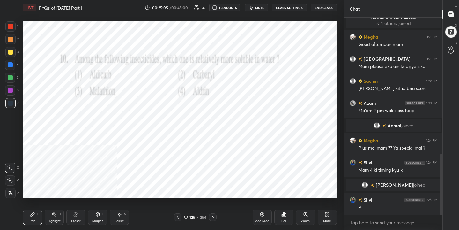
click at [187, 216] on icon at bounding box center [186, 217] width 4 height 4
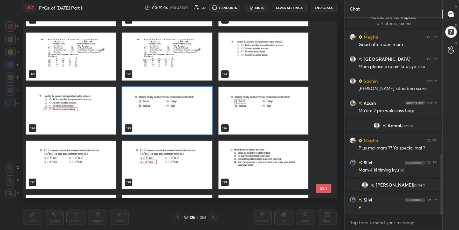
scroll to position [2156, 0]
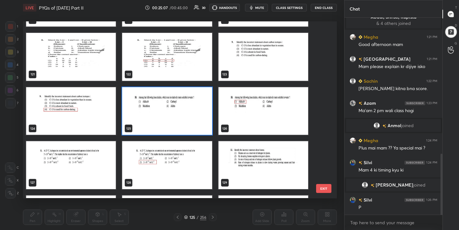
click at [91, 173] on img "grid" at bounding box center [71, 165] width 90 height 48
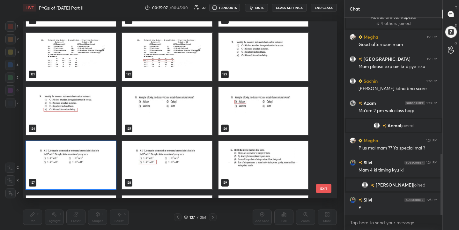
click at [91, 173] on img "grid" at bounding box center [71, 165] width 90 height 48
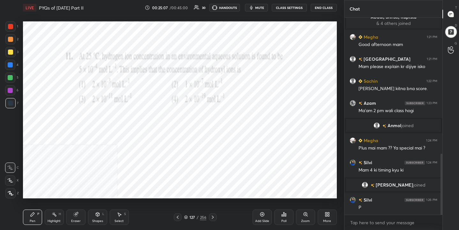
click at [91, 173] on img "grid" at bounding box center [71, 165] width 90 height 48
click at [260, 2] on div "LIVE PYQs of [DATE] Part II 00:25:16 / 00:45:00 31 HANDOUTS mute CLASS SETTINGS…" at bounding box center [180, 7] width 314 height 15
click at [260, 4] on button "mute" at bounding box center [256, 8] width 23 height 8
click at [186, 217] on icon at bounding box center [186, 217] width 4 height 4
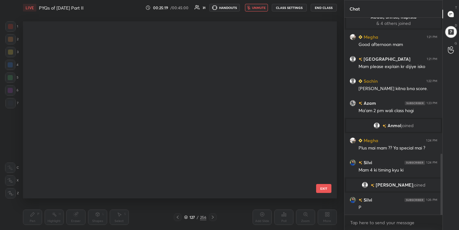
scroll to position [175, 311]
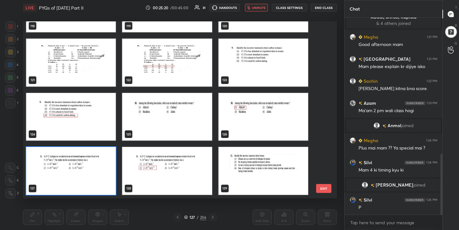
click at [101, 176] on img "grid" at bounding box center [71, 171] width 90 height 48
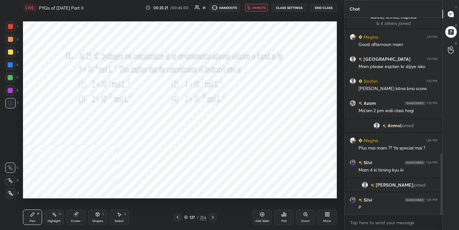
click at [284, 214] on icon at bounding box center [284, 214] width 1 height 4
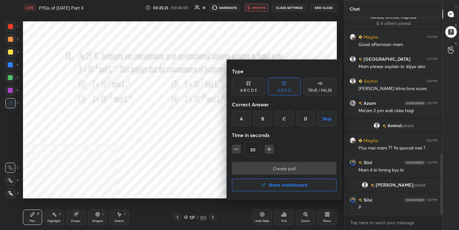
click at [284, 116] on div "C" at bounding box center [284, 118] width 19 height 15
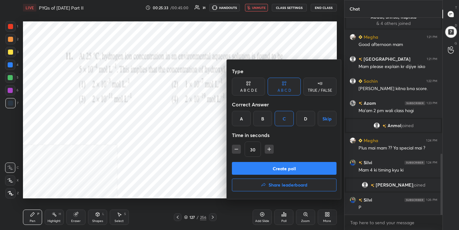
click at [280, 172] on button "Create poll" at bounding box center [284, 168] width 105 height 13
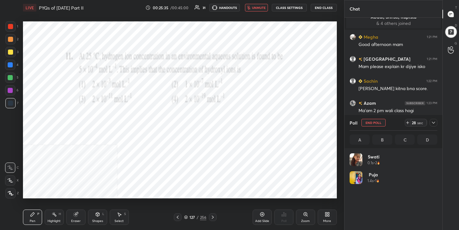
scroll to position [75, 86]
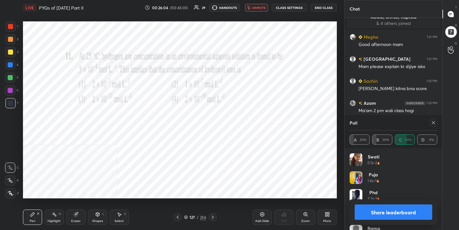
click at [435, 123] on icon at bounding box center [433, 122] width 5 height 5
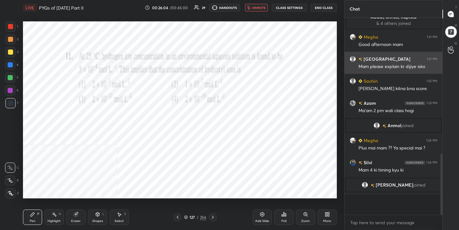
scroll to position [2, 2]
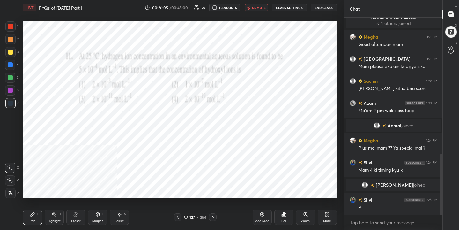
click at [259, 4] on button "unmute" at bounding box center [256, 8] width 23 height 8
click at [255, 8] on button "mute" at bounding box center [256, 8] width 23 height 8
click at [186, 219] on div "128 / 256" at bounding box center [195, 217] width 22 height 6
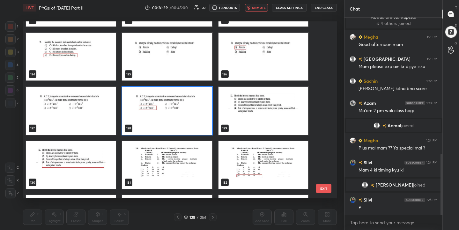
scroll to position [2210, 0]
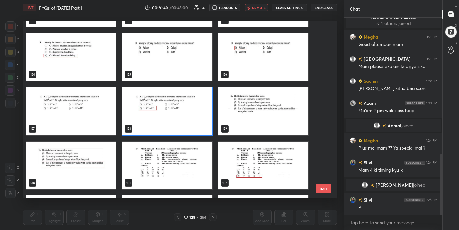
click at [228, 115] on img "grid" at bounding box center [263, 111] width 90 height 48
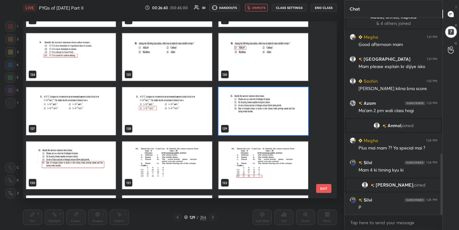
click at [228, 115] on img "grid" at bounding box center [263, 111] width 90 height 48
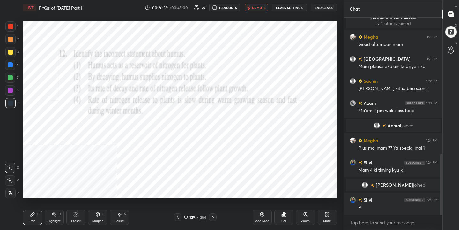
click at [187, 217] on icon at bounding box center [186, 217] width 4 height 4
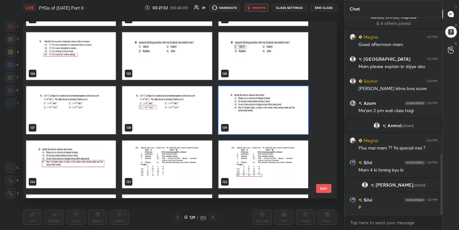
scroll to position [2211, 0]
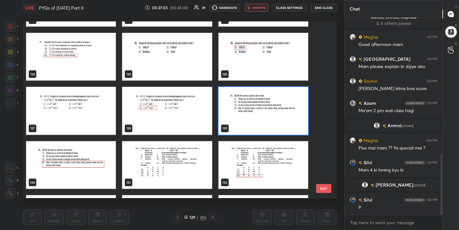
click at [258, 126] on img "grid" at bounding box center [263, 111] width 90 height 48
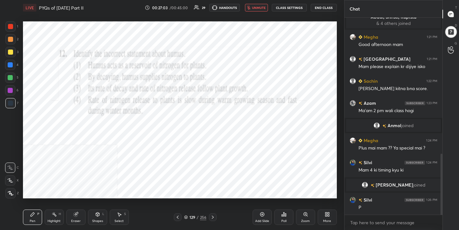
click at [258, 126] on img "grid" at bounding box center [263, 111] width 90 height 48
click at [286, 215] on icon at bounding box center [285, 214] width 1 height 3
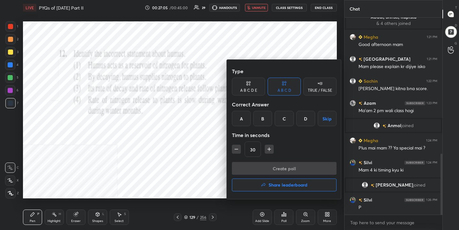
click at [308, 117] on div "D" at bounding box center [306, 118] width 19 height 15
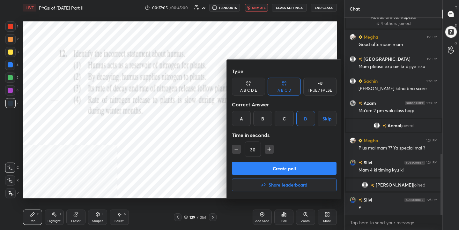
click at [303, 166] on button "Create poll" at bounding box center [284, 168] width 105 height 13
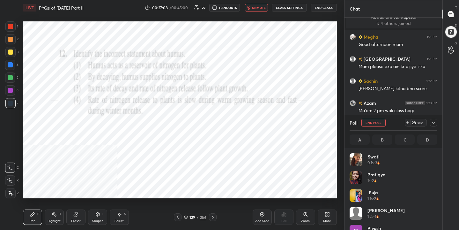
scroll to position [75, 86]
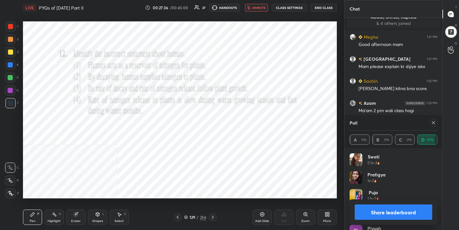
click at [434, 122] on icon at bounding box center [433, 122] width 5 height 5
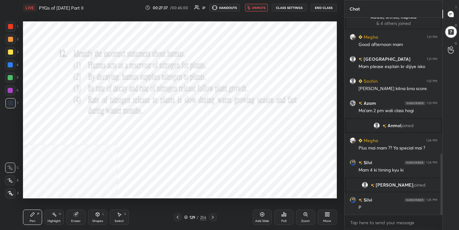
scroll to position [142, 96]
click at [261, 9] on span "unmute" at bounding box center [259, 7] width 14 height 4
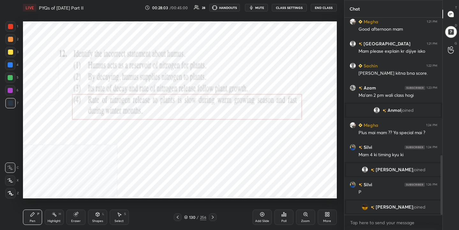
click at [188, 215] on div "130 / 256" at bounding box center [195, 217] width 22 height 6
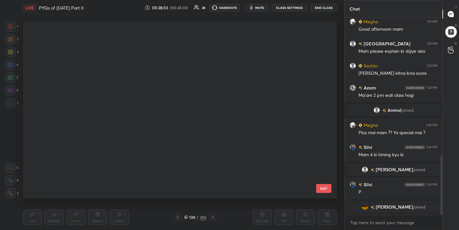
scroll to position [175, 311]
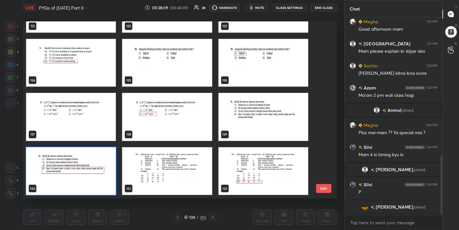
click at [167, 164] on img "grid" at bounding box center [167, 171] width 90 height 48
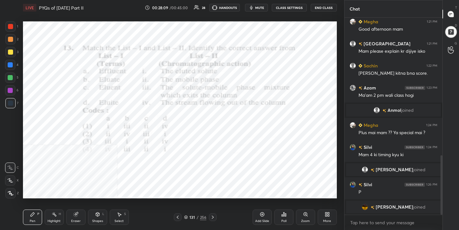
click at [167, 164] on img "grid" at bounding box center [167, 171] width 90 height 48
click at [327, 217] on div "More" at bounding box center [327, 216] width 19 height 15
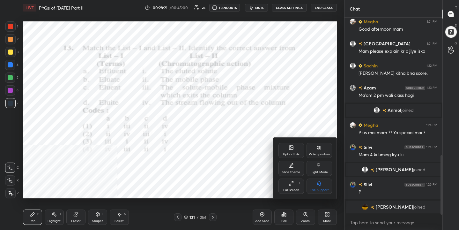
click at [320, 146] on icon at bounding box center [319, 147] width 5 height 5
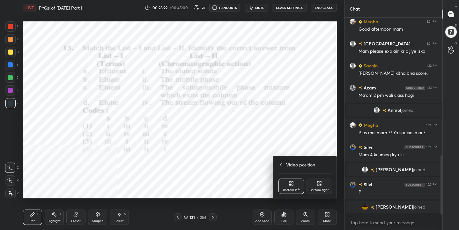
click at [325, 192] on div "Bottom right" at bounding box center [319, 189] width 19 height 3
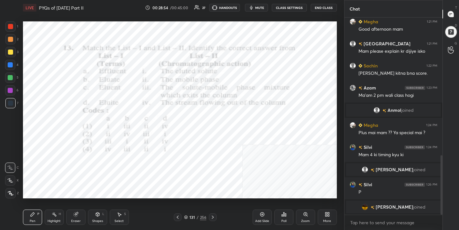
click at [186, 216] on icon at bounding box center [186, 217] width 4 height 4
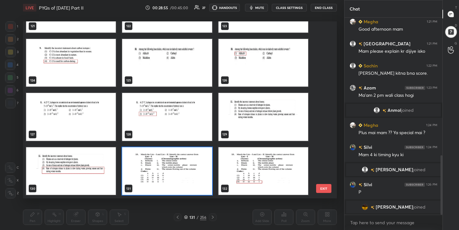
click at [143, 167] on img "grid" at bounding box center [167, 171] width 90 height 48
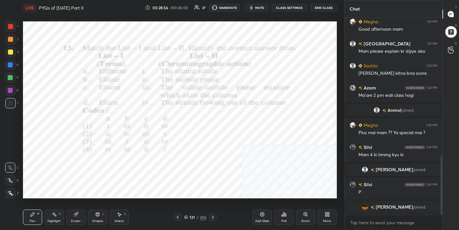
click at [288, 216] on div "Poll" at bounding box center [284, 216] width 19 height 15
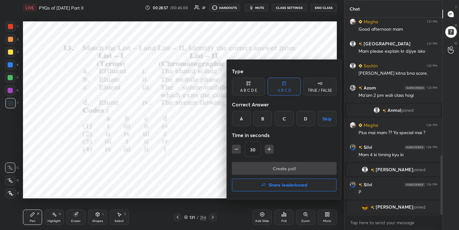
click at [309, 112] on div "D" at bounding box center [306, 118] width 19 height 15
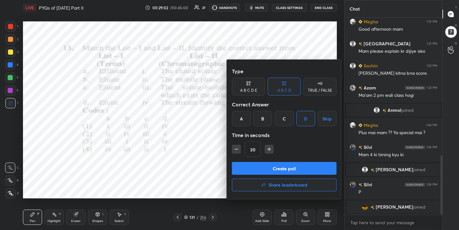
scroll to position [463, 0]
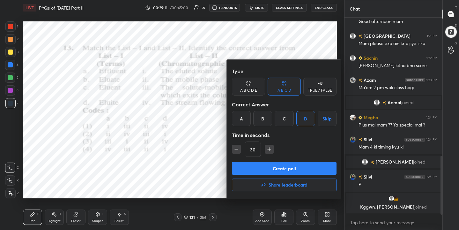
click at [316, 173] on button "Create poll" at bounding box center [284, 168] width 105 height 13
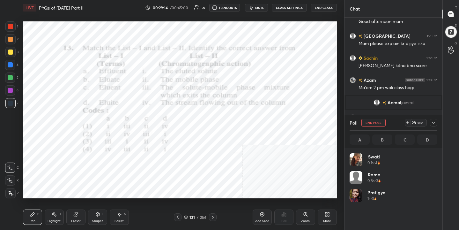
scroll to position [75, 86]
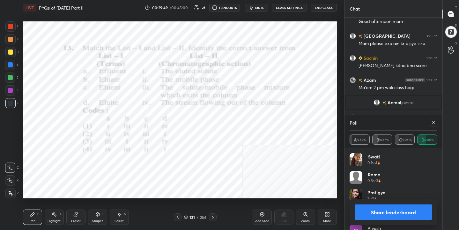
click at [436, 122] on icon at bounding box center [433, 122] width 5 height 5
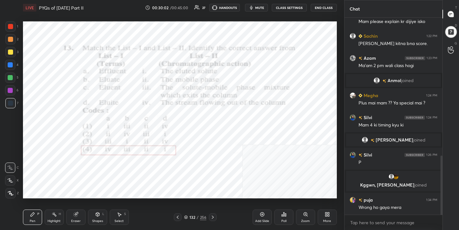
scroll to position [460, 0]
click at [184, 218] on icon at bounding box center [186, 217] width 4 height 4
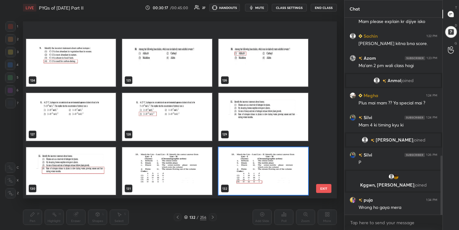
scroll to position [2275, 0]
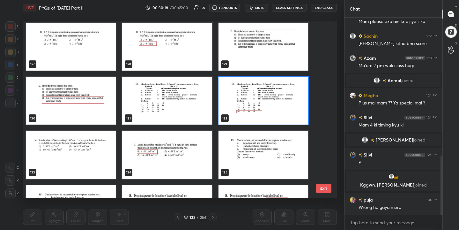
click at [78, 142] on img "grid" at bounding box center [71, 155] width 90 height 48
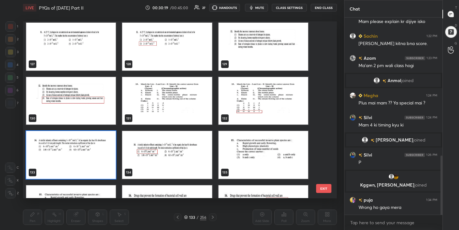
click at [78, 142] on img "grid" at bounding box center [71, 155] width 90 height 48
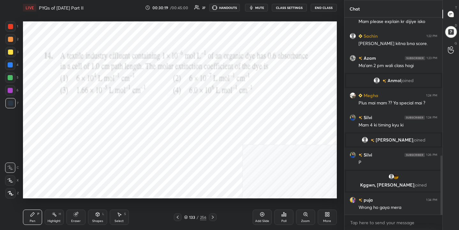
click at [78, 142] on img "grid" at bounding box center [71, 155] width 90 height 48
click at [261, 6] on span "mute" at bounding box center [259, 7] width 9 height 4
click at [186, 215] on icon at bounding box center [186, 217] width 4 height 4
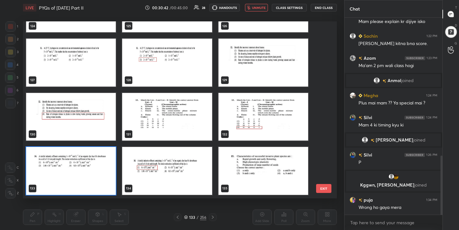
scroll to position [175, 311]
click at [105, 174] on img "grid" at bounding box center [71, 171] width 90 height 48
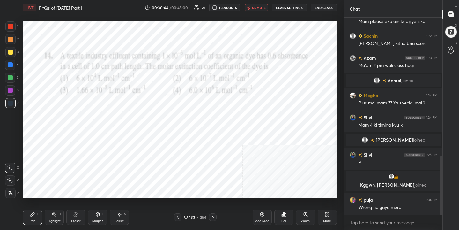
click at [285, 211] on div "Poll" at bounding box center [284, 216] width 19 height 15
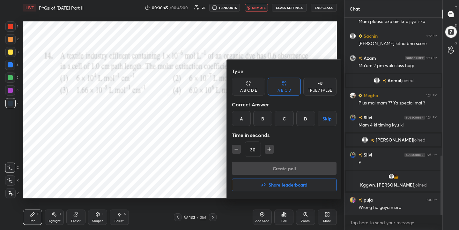
click at [245, 125] on div "A" at bounding box center [241, 118] width 19 height 15
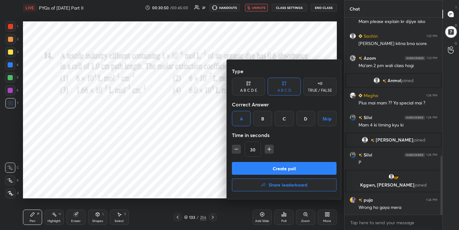
click at [278, 168] on button "Create poll" at bounding box center [284, 168] width 105 height 13
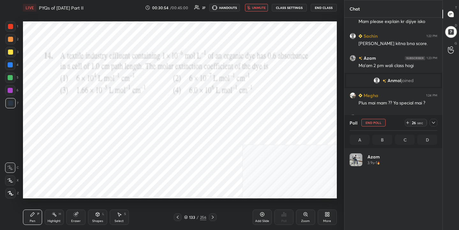
scroll to position [75, 86]
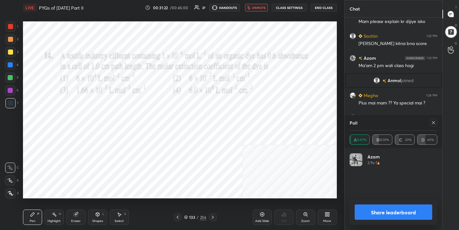
click at [434, 122] on icon at bounding box center [433, 122] width 5 height 5
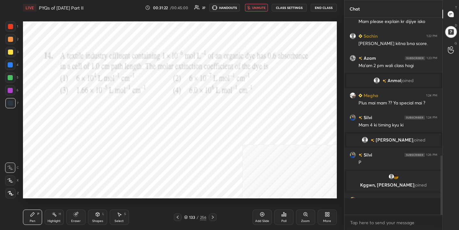
scroll to position [2, 2]
click at [262, 6] on span "unmute" at bounding box center [259, 7] width 14 height 4
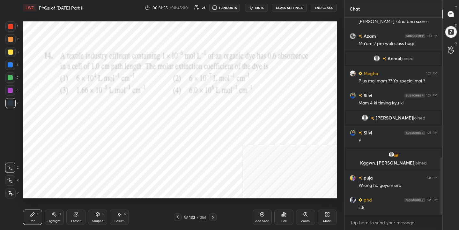
scroll to position [504, 0]
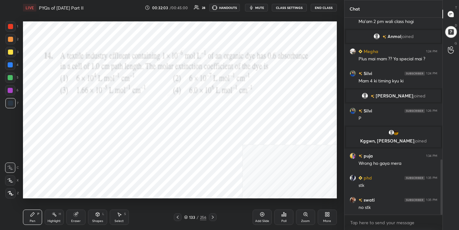
click at [191, 218] on div "133" at bounding box center [192, 217] width 6 height 4
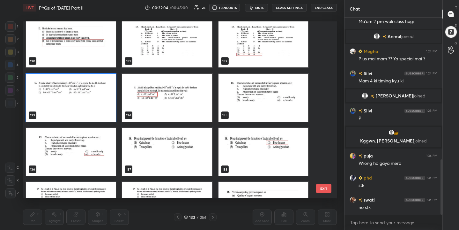
scroll to position [2332, 0]
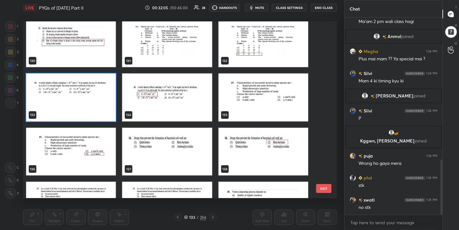
click at [292, 100] on img "grid" at bounding box center [263, 97] width 90 height 48
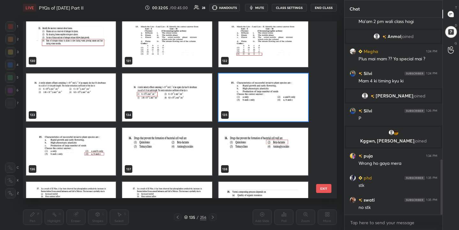
click at [292, 100] on img "grid" at bounding box center [263, 97] width 90 height 48
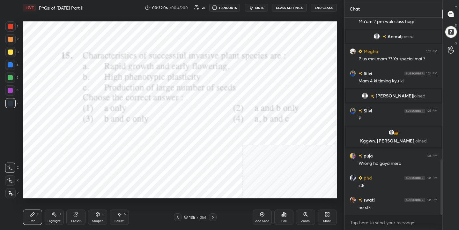
click at [258, 7] on span "mute" at bounding box center [259, 7] width 9 height 4
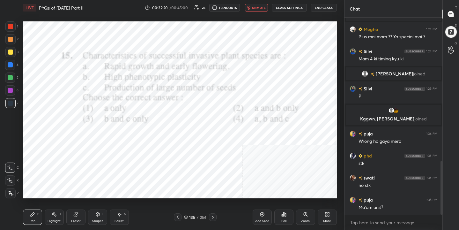
click at [185, 217] on icon at bounding box center [186, 217] width 3 height 1
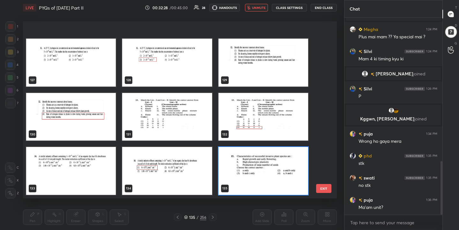
scroll to position [2299, 0]
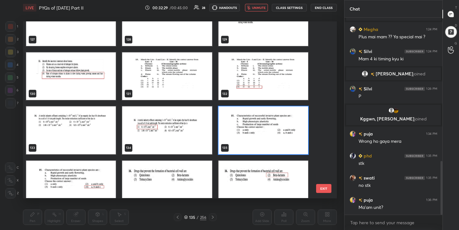
click at [244, 138] on img "grid" at bounding box center [263, 130] width 90 height 48
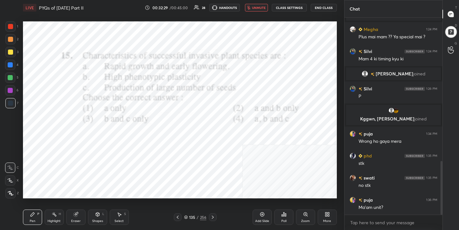
click at [244, 138] on img "grid" at bounding box center [263, 130] width 90 height 48
click at [282, 214] on icon at bounding box center [284, 214] width 5 height 5
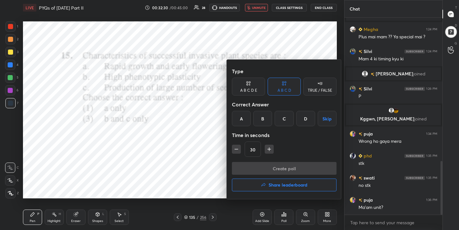
scroll to position [532, 0]
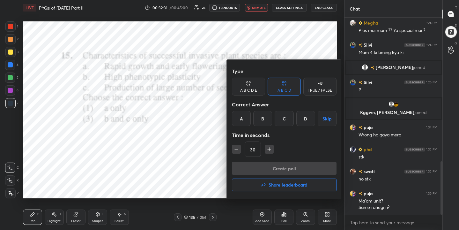
click at [307, 118] on div "D" at bounding box center [306, 118] width 19 height 15
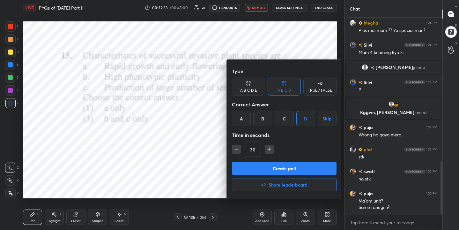
click at [176, 146] on div at bounding box center [229, 115] width 459 height 230
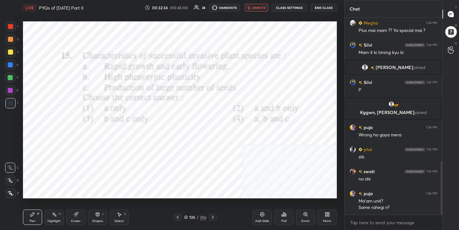
click at [257, 10] on button "unmute" at bounding box center [256, 8] width 23 height 8
click at [260, 8] on span "mute" at bounding box center [259, 7] width 9 height 4
click at [187, 214] on div "135 / 256" at bounding box center [195, 217] width 22 height 6
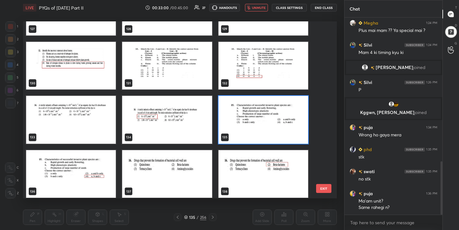
scroll to position [2310, 0]
click at [241, 126] on img "grid" at bounding box center [263, 120] width 90 height 48
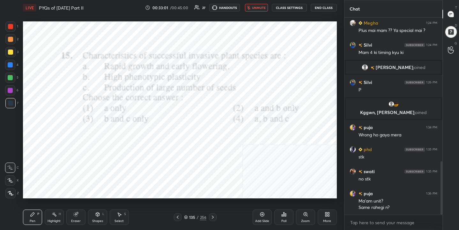
click at [241, 126] on img "grid" at bounding box center [263, 120] width 90 height 48
click at [289, 216] on div "Poll" at bounding box center [284, 216] width 19 height 15
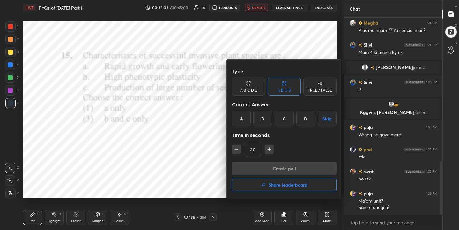
click at [307, 116] on div "D" at bounding box center [306, 118] width 19 height 15
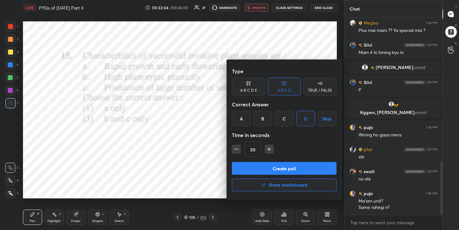
click at [291, 166] on button "Create poll" at bounding box center [284, 168] width 105 height 13
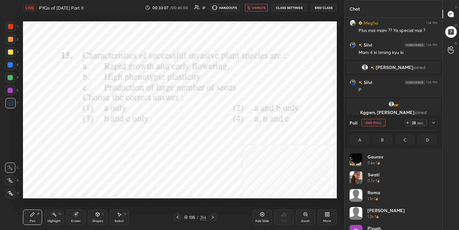
scroll to position [75, 86]
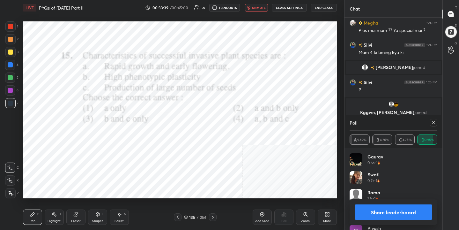
click at [435, 123] on icon at bounding box center [433, 122] width 5 height 5
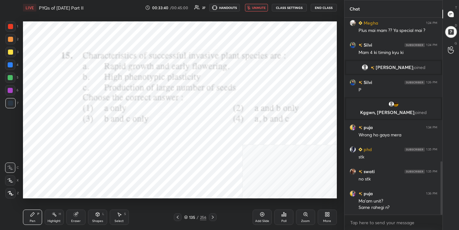
scroll to position [142, 96]
click at [265, 5] on span "unmute" at bounding box center [259, 7] width 14 height 4
click at [183, 217] on div "136 / 256" at bounding box center [195, 217] width 43 height 8
click at [185, 216] on icon at bounding box center [186, 217] width 3 height 2
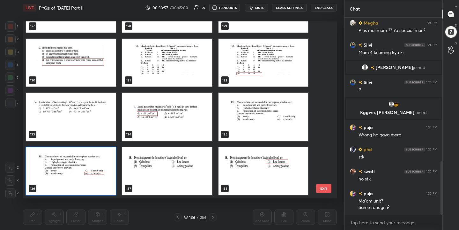
scroll to position [2330, 0]
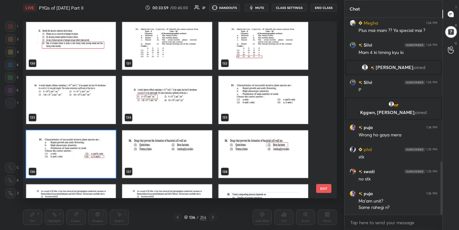
click at [193, 143] on img "grid" at bounding box center [167, 154] width 90 height 48
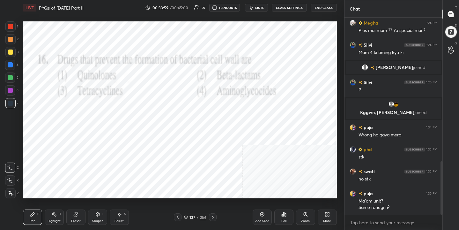
click at [193, 143] on img "grid" at bounding box center [167, 154] width 90 height 48
click at [261, 5] on button "mute" at bounding box center [256, 8] width 23 height 8
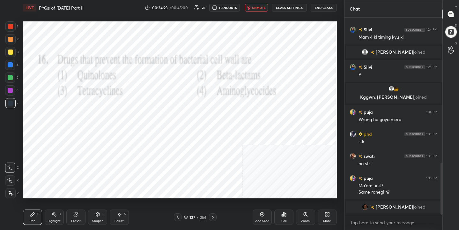
click at [188, 214] on div "137 / 256" at bounding box center [195, 217] width 22 height 6
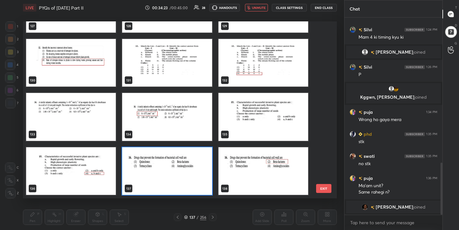
scroll to position [175, 311]
click at [133, 170] on img "grid" at bounding box center [167, 171] width 90 height 48
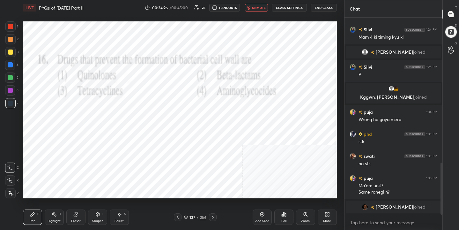
click at [186, 215] on icon at bounding box center [186, 217] width 4 height 4
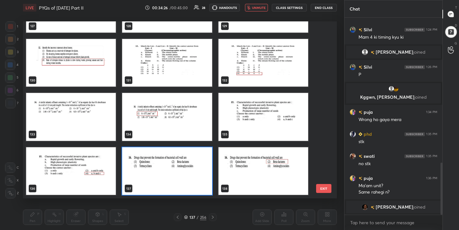
click at [193, 151] on img "grid" at bounding box center [167, 171] width 90 height 48
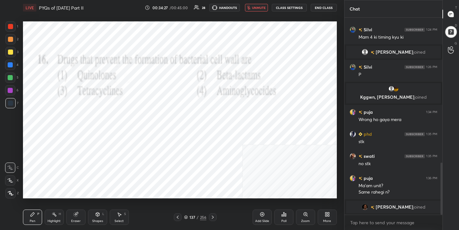
click at [284, 218] on div "Poll" at bounding box center [284, 216] width 19 height 15
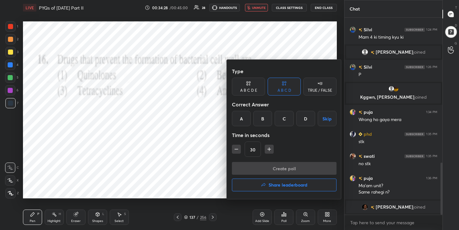
click at [264, 116] on div "B" at bounding box center [263, 118] width 19 height 15
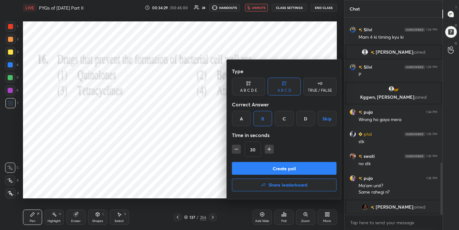
click at [287, 165] on button "Create poll" at bounding box center [284, 168] width 105 height 13
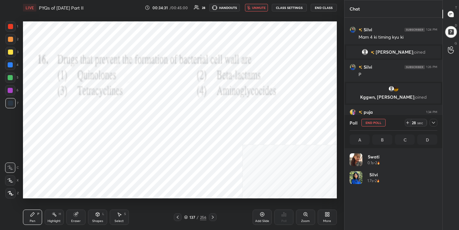
scroll to position [75, 86]
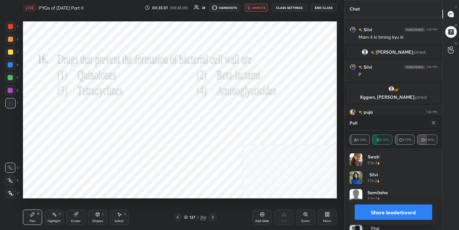
click at [435, 121] on icon at bounding box center [433, 122] width 3 height 3
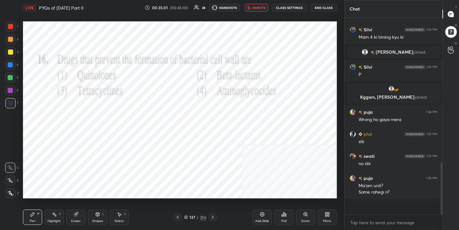
scroll to position [2, 2]
click at [257, 7] on span "unmute" at bounding box center [259, 7] width 14 height 4
click at [187, 217] on icon at bounding box center [186, 217] width 4 height 4
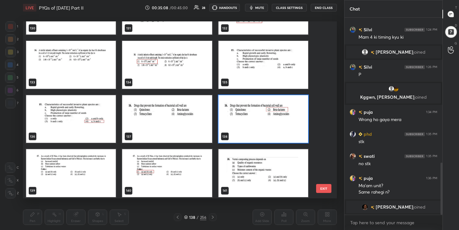
scroll to position [2364, 0]
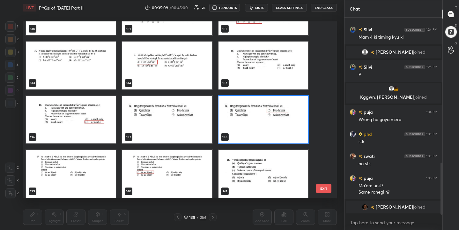
click at [93, 162] on img "grid" at bounding box center [71, 174] width 90 height 48
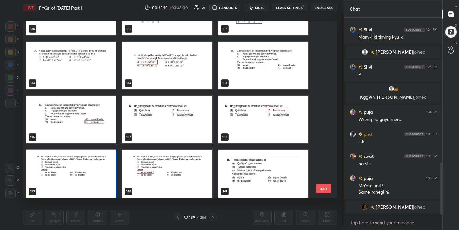
scroll to position [2367, 0]
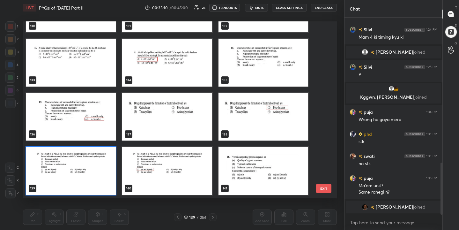
click at [93, 162] on img "grid" at bounding box center [71, 171] width 90 height 48
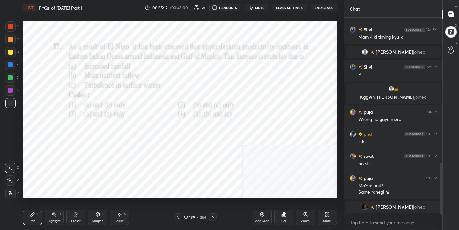
click at [255, 12] on div "LIVE PYQs of [DATE] Part II 00:35:12 / 00:45:00 28 HANDOUTS mute CLASS SETTINGS…" at bounding box center [180, 7] width 314 height 15
click at [259, 5] on button "mute" at bounding box center [256, 8] width 23 height 8
click at [186, 217] on icon at bounding box center [186, 217] width 3 height 1
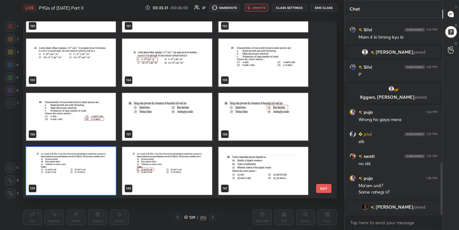
scroll to position [175, 311]
click at [91, 178] on img "grid" at bounding box center [71, 171] width 90 height 48
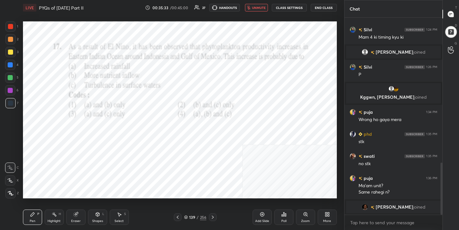
click at [286, 220] on div "Poll" at bounding box center [284, 220] width 5 height 3
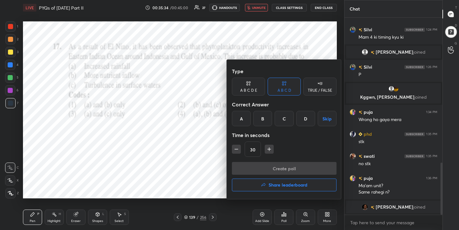
click at [245, 125] on div "A" at bounding box center [241, 118] width 19 height 15
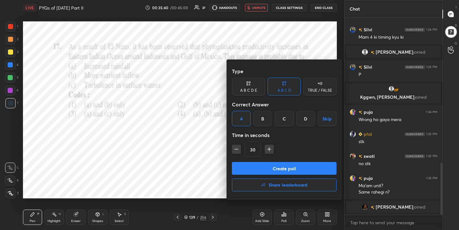
click at [271, 166] on button "Create poll" at bounding box center [284, 168] width 105 height 13
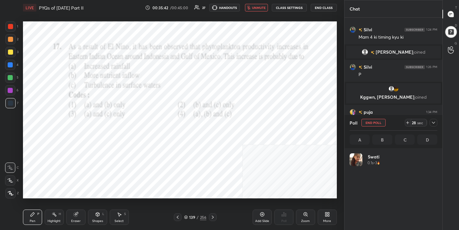
scroll to position [75, 86]
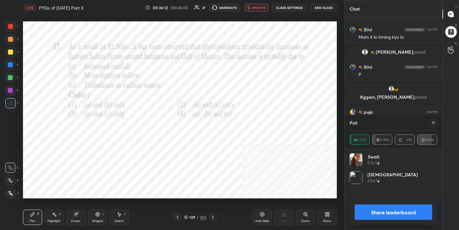
click at [432, 124] on icon at bounding box center [433, 122] width 5 height 5
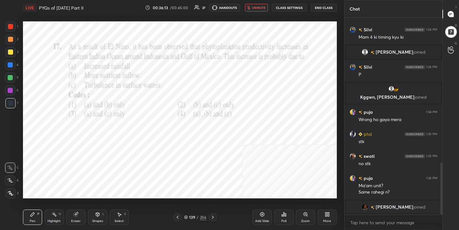
scroll to position [2, 2]
click at [253, 9] on button "unmute" at bounding box center [256, 8] width 23 height 8
click at [186, 215] on icon at bounding box center [186, 217] width 4 height 4
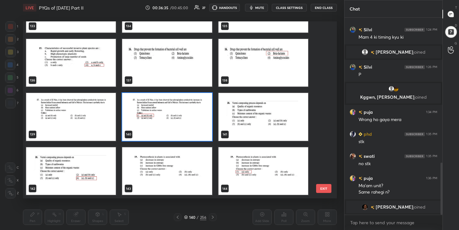
scroll to position [2421, 0]
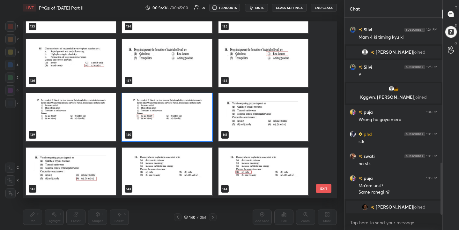
click at [266, 128] on img "grid" at bounding box center [263, 117] width 90 height 48
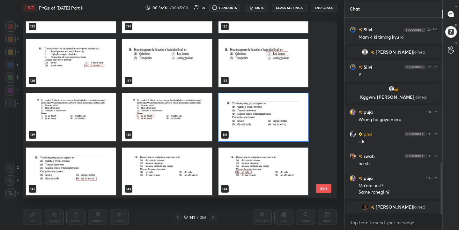
click at [266, 128] on img "grid" at bounding box center [263, 117] width 90 height 48
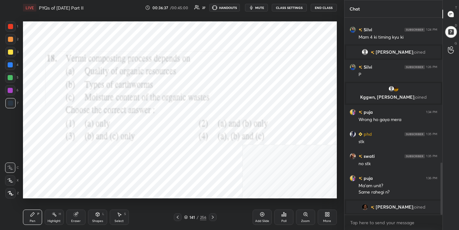
click at [262, 10] on button "mute" at bounding box center [256, 8] width 23 height 8
click at [280, 215] on div "Poll" at bounding box center [284, 216] width 19 height 15
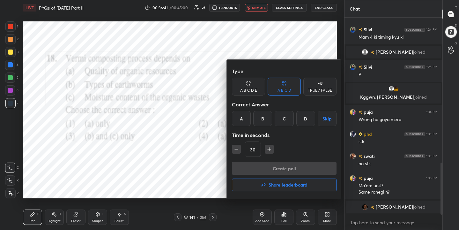
click at [302, 119] on div "D" at bounding box center [306, 118] width 19 height 15
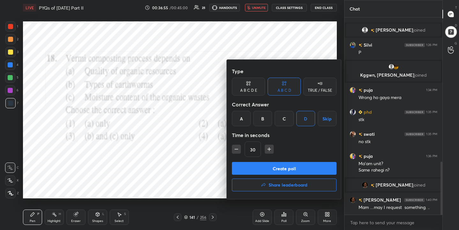
scroll to position [534, 0]
click at [311, 166] on button "Create poll" at bounding box center [284, 168] width 105 height 13
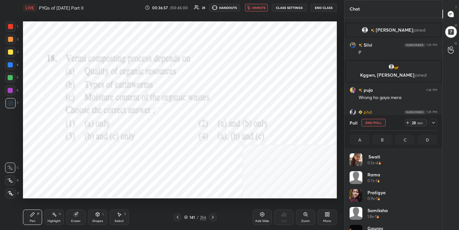
scroll to position [75, 86]
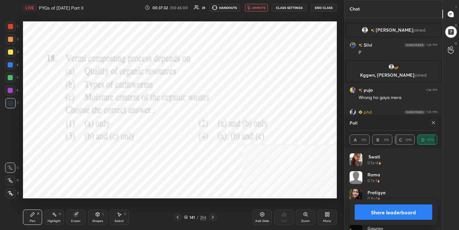
click at [433, 124] on icon at bounding box center [433, 122] width 5 height 5
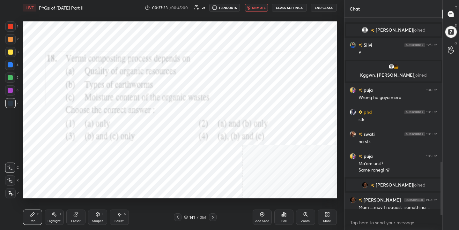
scroll to position [2, 2]
click at [262, 9] on span "unmute" at bounding box center [259, 7] width 14 height 4
click at [186, 218] on icon at bounding box center [186, 218] width 3 height 1
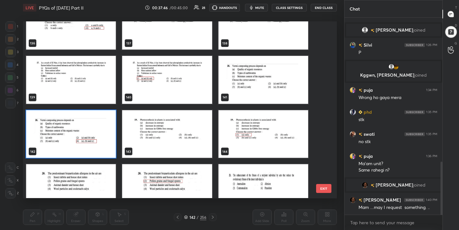
scroll to position [2456, 0]
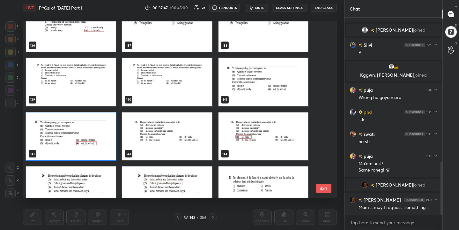
click at [186, 127] on img "grid" at bounding box center [167, 136] width 90 height 48
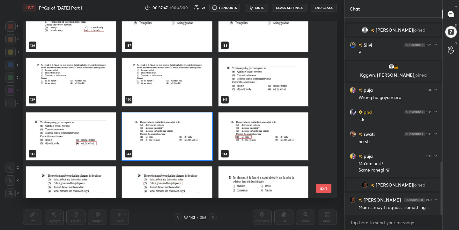
click at [186, 127] on img "grid" at bounding box center [167, 136] width 90 height 48
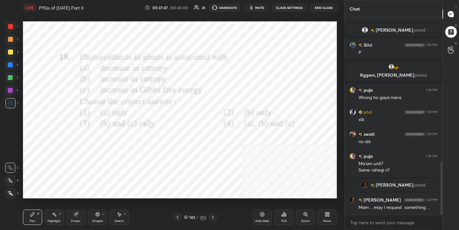
click at [186, 127] on img "grid" at bounding box center [167, 136] width 90 height 48
click at [259, 7] on span "mute" at bounding box center [259, 7] width 9 height 4
click at [186, 215] on icon at bounding box center [186, 217] width 4 height 4
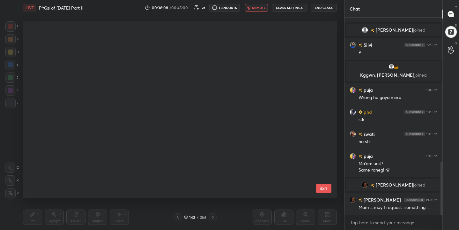
scroll to position [175, 311]
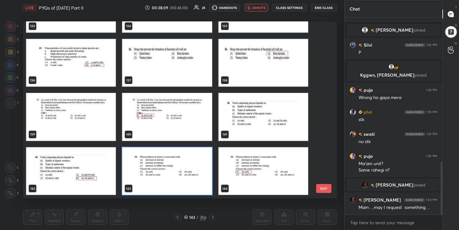
click at [138, 169] on img "grid" at bounding box center [167, 171] width 90 height 48
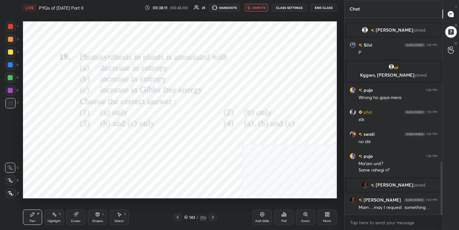
click at [279, 220] on div "Poll" at bounding box center [284, 216] width 19 height 15
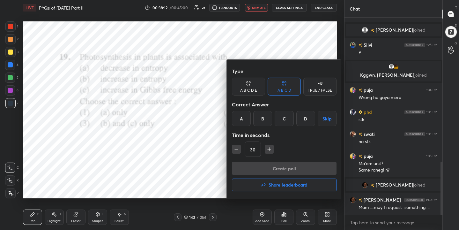
click at [244, 121] on div "A" at bounding box center [241, 118] width 19 height 15
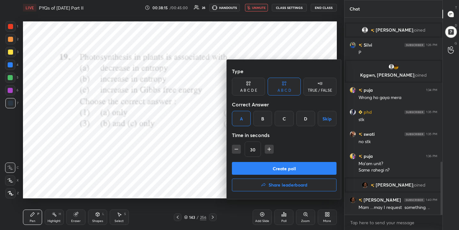
click at [271, 171] on button "Create poll" at bounding box center [284, 168] width 105 height 13
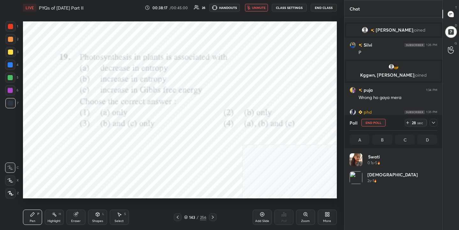
scroll to position [2, 2]
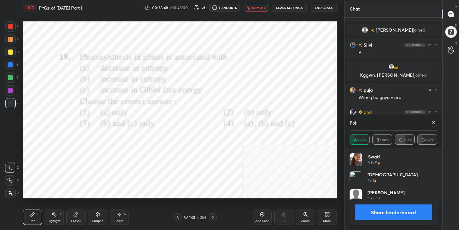
click at [435, 122] on icon at bounding box center [433, 122] width 5 height 5
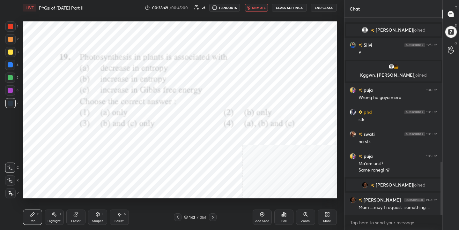
click at [265, 5] on span "unmute" at bounding box center [259, 7] width 14 height 4
click at [189, 216] on div "144" at bounding box center [192, 217] width 6 height 4
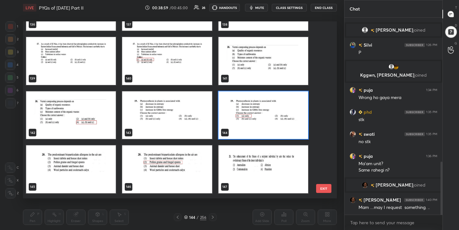
scroll to position [2480, 0]
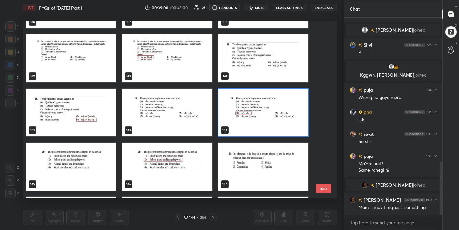
click at [97, 168] on img "grid" at bounding box center [71, 167] width 90 height 48
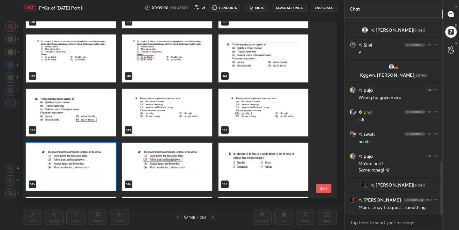
click at [97, 168] on img "grid" at bounding box center [71, 167] width 90 height 48
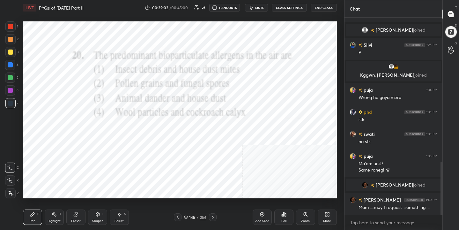
click at [258, 7] on span "mute" at bounding box center [259, 7] width 9 height 4
click at [186, 219] on div "145 / 256" at bounding box center [195, 217] width 22 height 6
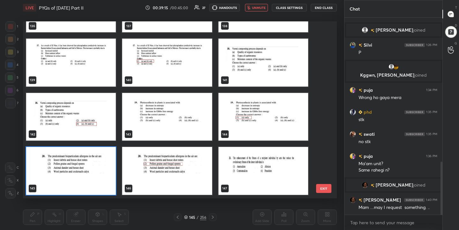
scroll to position [175, 311]
click at [107, 177] on img "grid" at bounding box center [71, 171] width 90 height 48
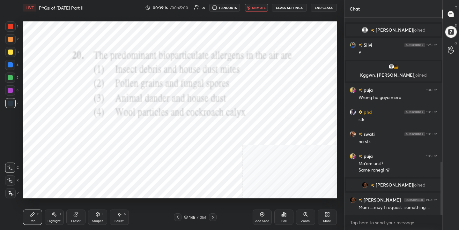
click at [107, 177] on img "grid" at bounding box center [71, 171] width 90 height 48
click at [286, 216] on icon at bounding box center [284, 214] width 5 height 5
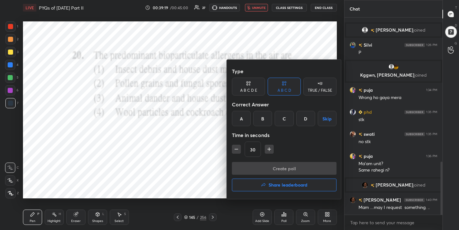
click at [264, 118] on div "B" at bounding box center [263, 118] width 19 height 15
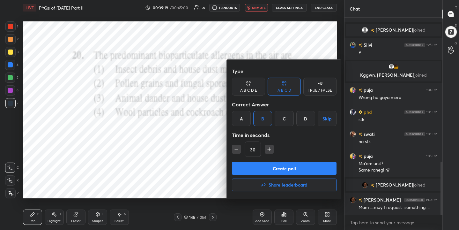
click at [284, 167] on button "Create poll" at bounding box center [284, 168] width 105 height 13
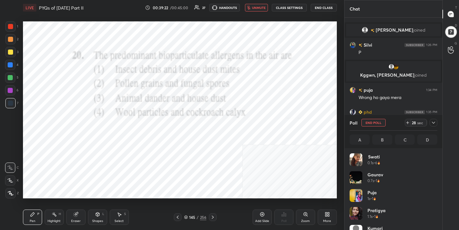
scroll to position [75, 86]
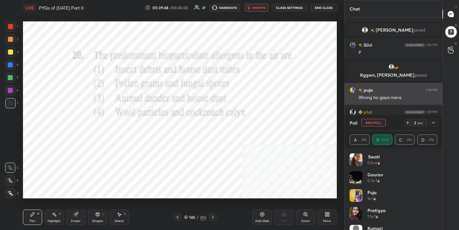
click at [378, 102] on div "puja 1:34 PM Wrong ho gaya mera" at bounding box center [394, 94] width 98 height 22
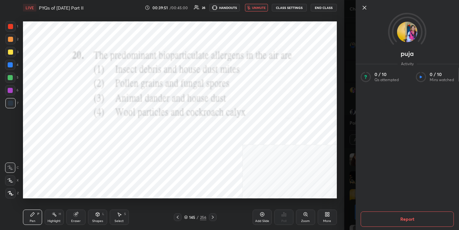
click at [363, 9] on icon at bounding box center [365, 8] width 8 height 8
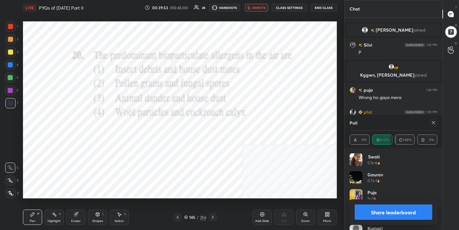
click at [435, 125] on icon at bounding box center [433, 122] width 5 height 5
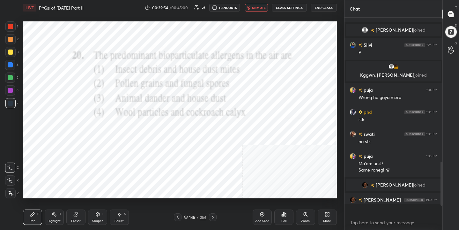
scroll to position [2, 2]
click at [263, 9] on span "unmute" at bounding box center [259, 7] width 14 height 4
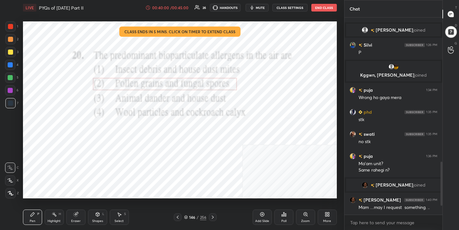
click at [188, 218] on div "146 / 256" at bounding box center [195, 217] width 22 height 6
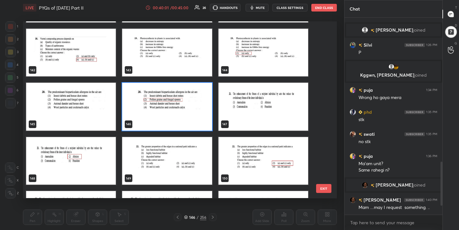
scroll to position [2539, 0]
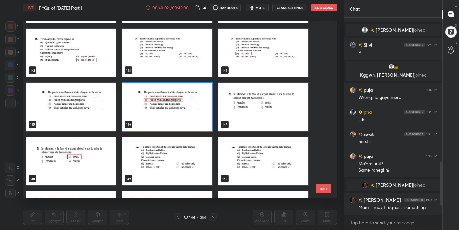
click at [261, 92] on img "grid" at bounding box center [263, 107] width 90 height 48
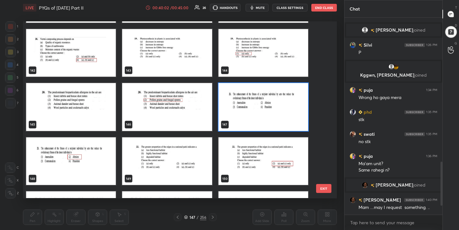
click at [261, 92] on img "grid" at bounding box center [263, 107] width 90 height 48
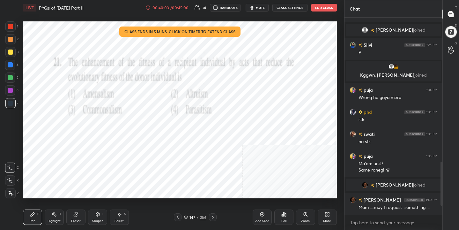
click at [261, 7] on span "mute" at bounding box center [260, 7] width 9 height 4
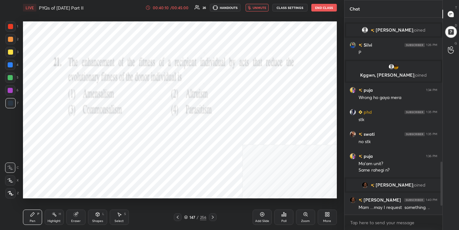
scroll to position [573, 0]
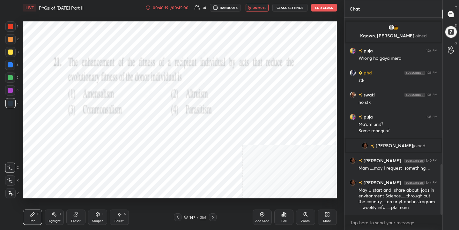
click at [259, 5] on span "unmute" at bounding box center [260, 7] width 14 height 4
click at [259, 5] on span "mute" at bounding box center [260, 7] width 9 height 4
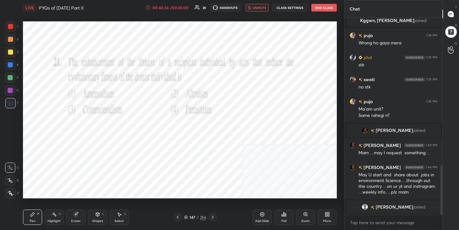
click at [189, 217] on div "147" at bounding box center [192, 217] width 6 height 4
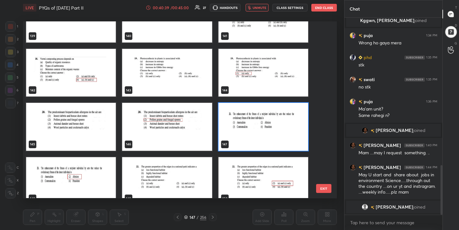
scroll to position [2520, 0]
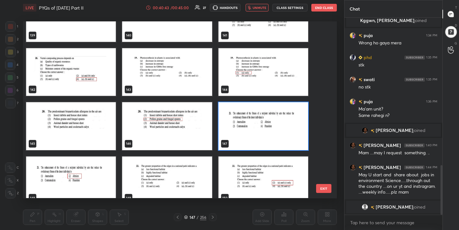
click at [248, 113] on img "grid" at bounding box center [263, 126] width 90 height 48
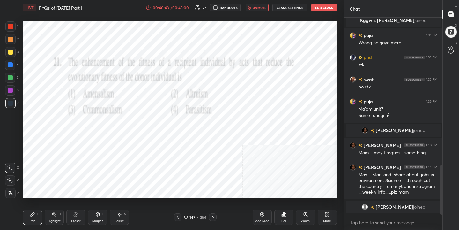
scroll to position [0, 0]
click at [288, 212] on div "Poll" at bounding box center [284, 216] width 19 height 15
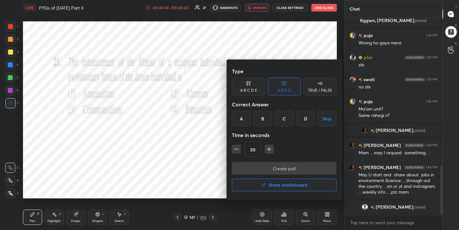
click at [264, 113] on div "B" at bounding box center [263, 118] width 19 height 15
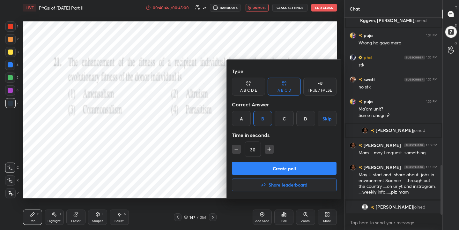
click at [279, 169] on button "Create poll" at bounding box center [284, 168] width 105 height 13
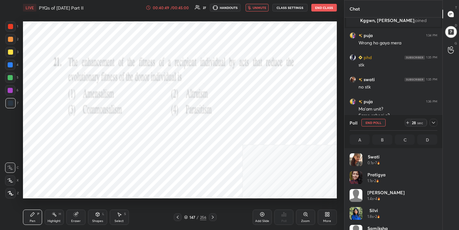
scroll to position [75, 86]
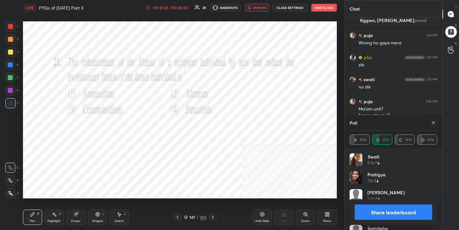
click at [435, 121] on icon at bounding box center [433, 122] width 5 height 5
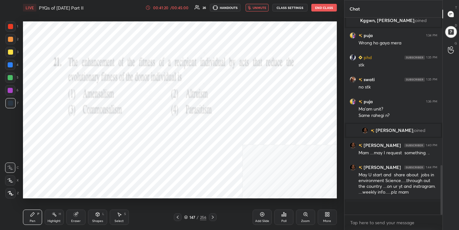
scroll to position [2, 2]
click at [266, 9] on span "unmute" at bounding box center [260, 7] width 14 height 4
click at [188, 216] on div "148 / 256" at bounding box center [195, 217] width 22 height 6
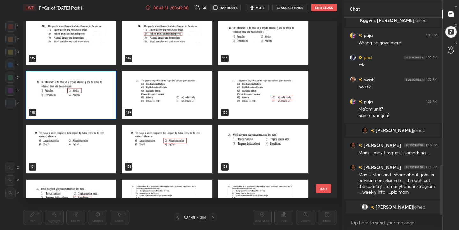
scroll to position [2614, 0]
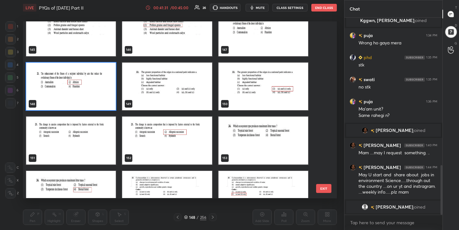
click at [187, 76] on img "grid" at bounding box center [167, 87] width 90 height 48
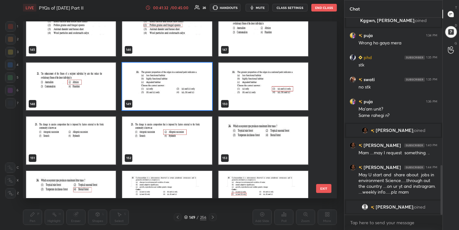
click at [187, 76] on img "grid" at bounding box center [167, 87] width 90 height 48
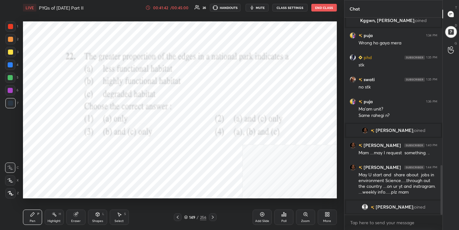
click at [185, 216] on icon at bounding box center [186, 217] width 4 height 4
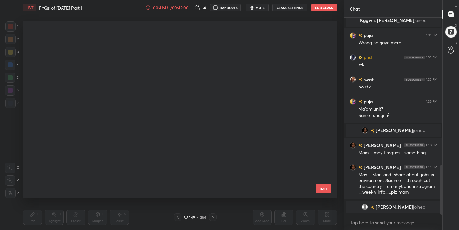
scroll to position [175, 311]
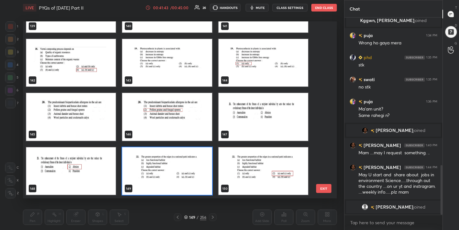
click at [153, 168] on img "grid" at bounding box center [167, 171] width 90 height 48
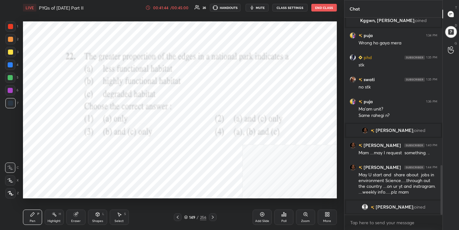
click at [284, 218] on div "Poll" at bounding box center [284, 216] width 19 height 15
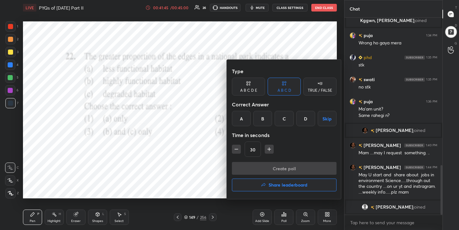
click at [265, 121] on div "B" at bounding box center [263, 118] width 19 height 15
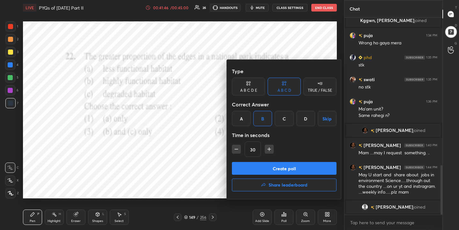
click at [284, 169] on button "Create poll" at bounding box center [284, 168] width 105 height 13
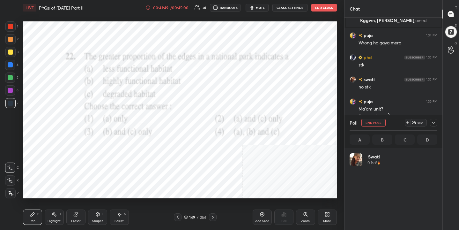
scroll to position [75, 86]
click at [260, 8] on span "mute" at bounding box center [260, 7] width 9 height 4
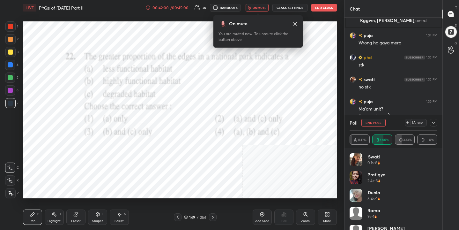
click at [294, 25] on icon at bounding box center [295, 23] width 5 height 5
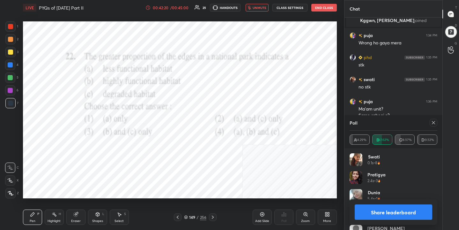
click at [435, 120] on icon at bounding box center [433, 122] width 5 height 5
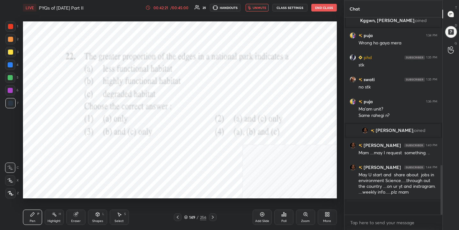
scroll to position [2, 2]
click at [266, 6] on span "unmute" at bounding box center [260, 7] width 14 height 4
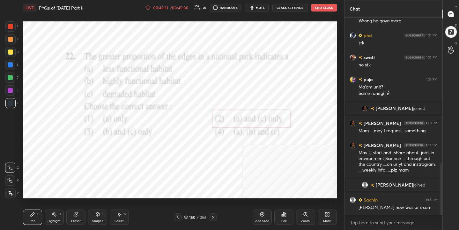
scroll to position [557, 0]
click at [188, 216] on div "150 / 256" at bounding box center [195, 217] width 22 height 6
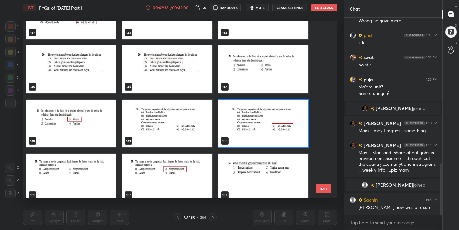
scroll to position [2578, 0]
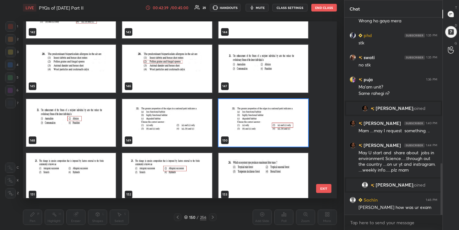
click at [94, 169] on img "grid" at bounding box center [71, 177] width 90 height 48
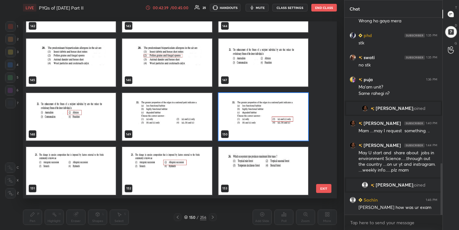
click at [94, 169] on div "139 140 141 142 143 144 145 146 147 148 149 150 151 152 153" at bounding box center [174, 109] width 303 height 177
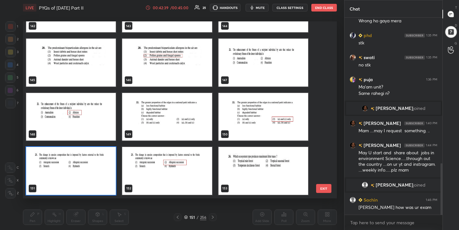
click at [94, 169] on img "grid" at bounding box center [71, 171] width 90 height 48
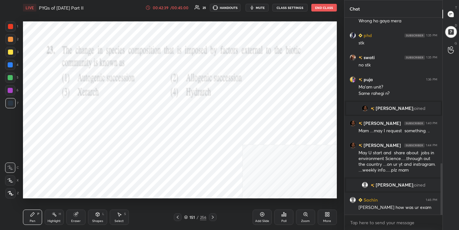
click at [94, 169] on img "grid" at bounding box center [71, 171] width 90 height 48
click at [259, 8] on span "mute" at bounding box center [260, 7] width 9 height 4
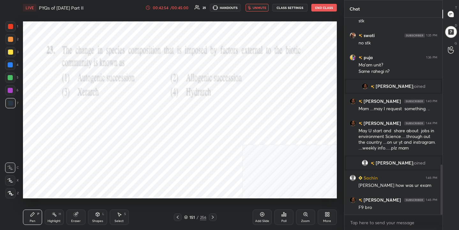
scroll to position [594, 0]
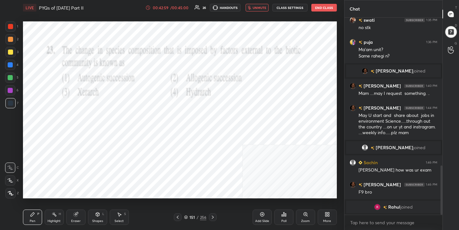
click at [188, 215] on icon at bounding box center [186, 217] width 4 height 4
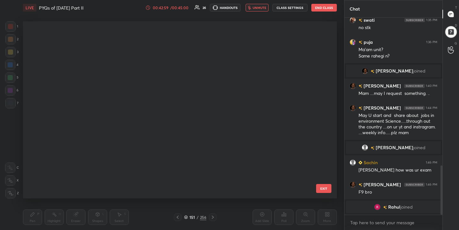
scroll to position [175, 311]
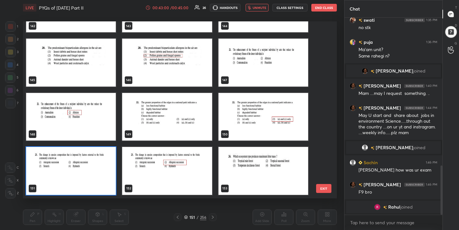
click at [87, 170] on img "grid" at bounding box center [71, 171] width 90 height 48
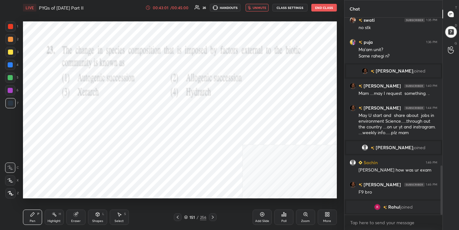
click at [87, 170] on img "grid" at bounding box center [71, 171] width 90 height 48
click at [281, 218] on div "Poll" at bounding box center [284, 216] width 19 height 15
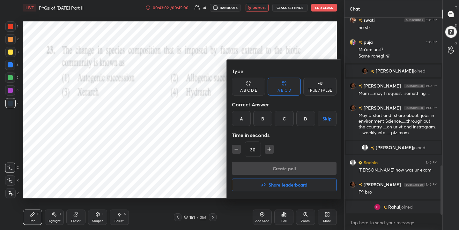
click at [268, 119] on div "B" at bounding box center [263, 118] width 19 height 15
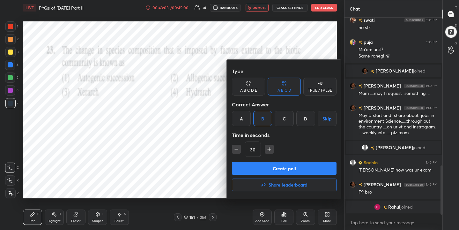
click at [291, 165] on button "Create poll" at bounding box center [284, 168] width 105 height 13
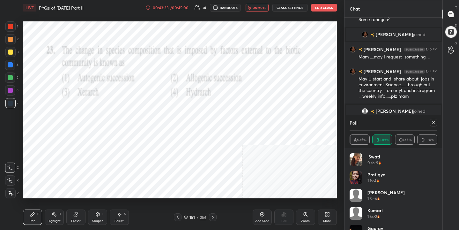
scroll to position [613, 0]
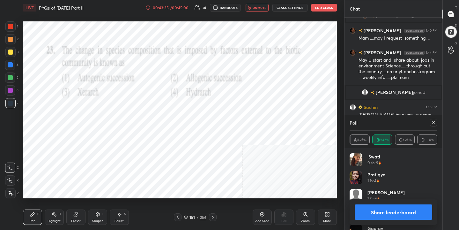
click at [432, 121] on icon at bounding box center [433, 122] width 5 height 5
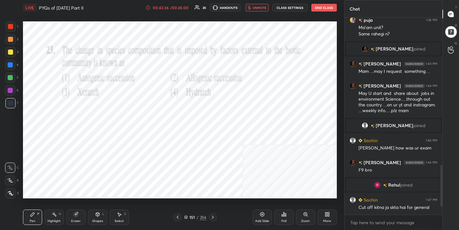
scroll to position [580, 0]
click at [263, 7] on span "unmute" at bounding box center [260, 7] width 14 height 4
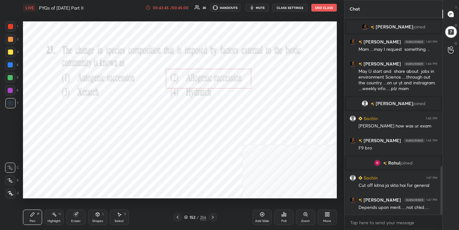
click at [188, 215] on div "152 / 256" at bounding box center [195, 217] width 22 height 6
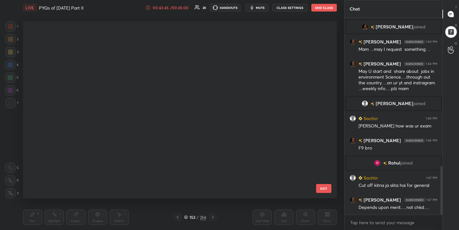
scroll to position [175, 311]
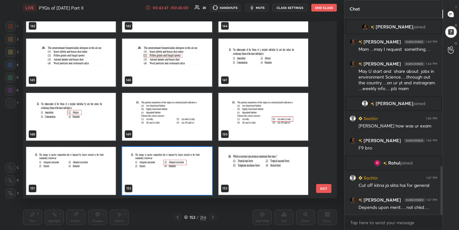
click at [194, 171] on img "grid" at bounding box center [167, 171] width 90 height 48
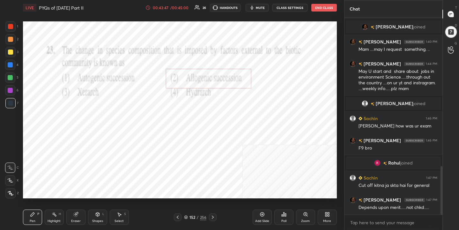
click at [194, 171] on img "grid" at bounding box center [167, 171] width 90 height 48
click at [187, 219] on div "152 / 256" at bounding box center [195, 217] width 22 height 6
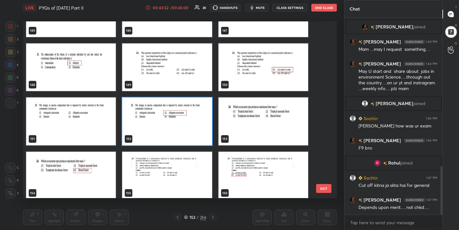
scroll to position [2632, 0]
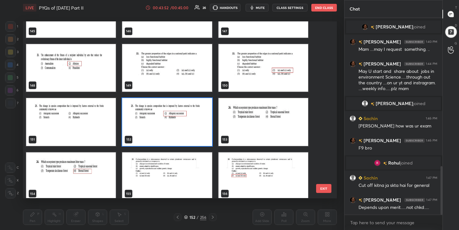
click at [239, 132] on img "grid" at bounding box center [263, 122] width 90 height 48
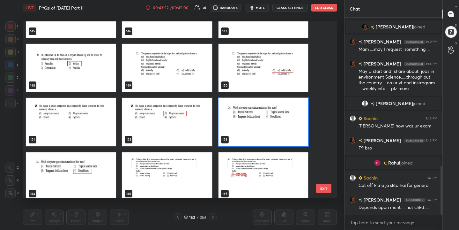
click at [239, 132] on img "grid" at bounding box center [263, 122] width 90 height 48
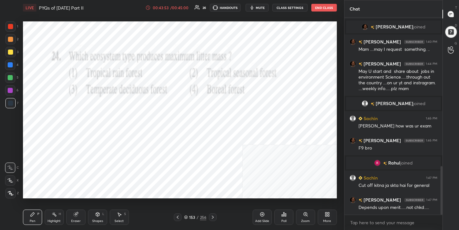
click at [239, 132] on img "grid" at bounding box center [263, 122] width 90 height 48
click at [260, 9] on span "mute" at bounding box center [260, 7] width 9 height 4
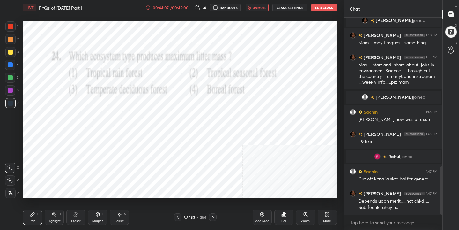
click at [186, 218] on icon at bounding box center [186, 217] width 4 height 4
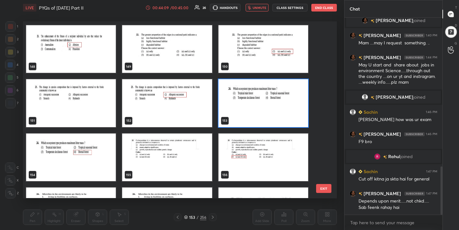
scroll to position [2658, 0]
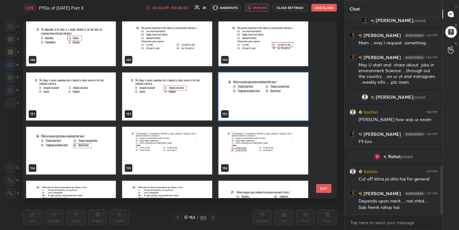
click at [256, 110] on img "grid" at bounding box center [263, 96] width 90 height 48
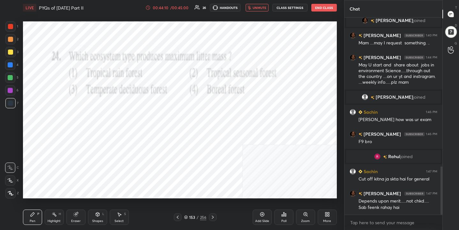
click at [288, 214] on div "Poll" at bounding box center [284, 216] width 19 height 15
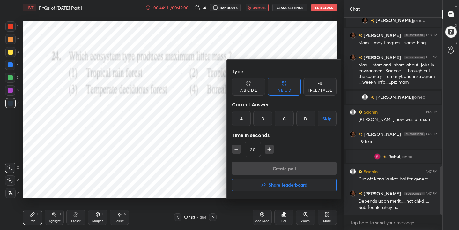
click at [307, 121] on div "D" at bounding box center [306, 118] width 19 height 15
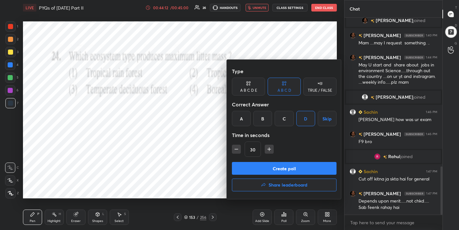
click at [295, 164] on button "Create poll" at bounding box center [284, 168] width 105 height 13
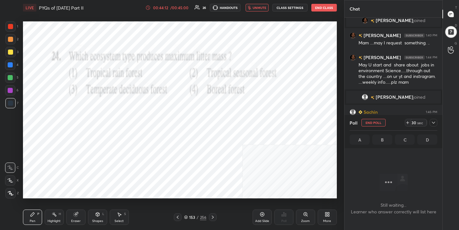
scroll to position [109, 96]
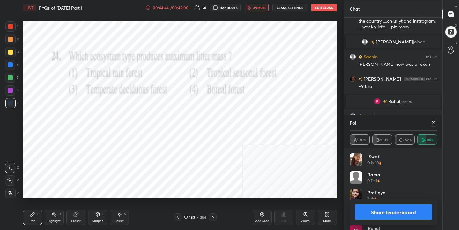
click at [434, 122] on icon at bounding box center [433, 122] width 5 height 5
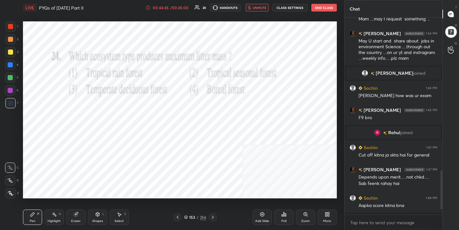
scroll to position [630, 0]
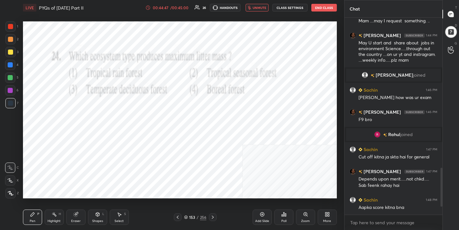
click at [265, 5] on span "unmute" at bounding box center [260, 7] width 14 height 4
click at [281, 218] on div "Poll" at bounding box center [284, 216] width 19 height 15
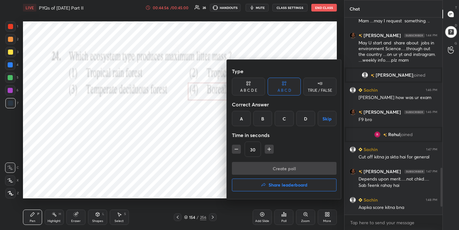
click at [291, 185] on h4 "Share leaderboard" at bounding box center [288, 185] width 39 height 4
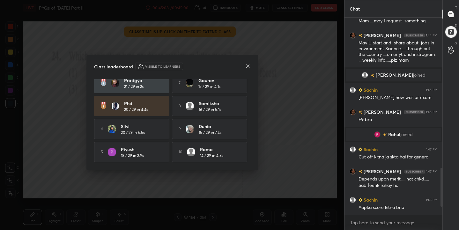
scroll to position [31, 0]
click at [248, 65] on icon at bounding box center [248, 66] width 5 height 5
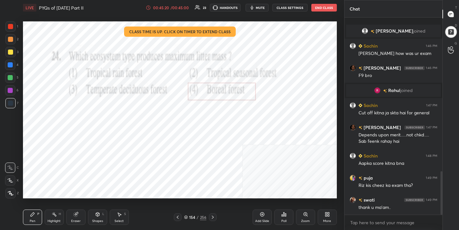
scroll to position [696, 0]
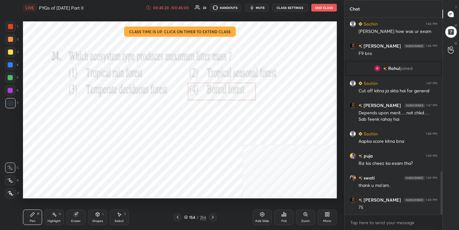
click at [327, 9] on button "End Class" at bounding box center [325, 8] width 26 height 8
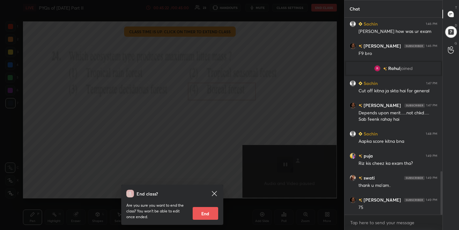
click at [213, 213] on button "End" at bounding box center [206, 213] width 26 height 13
type textarea "x"
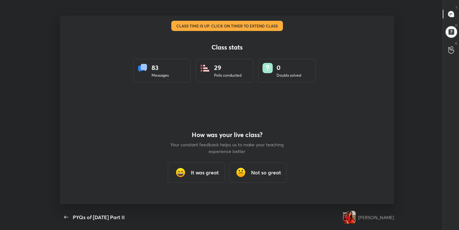
scroll to position [0, 0]
click at [208, 172] on h3 "It was great" at bounding box center [205, 173] width 28 height 8
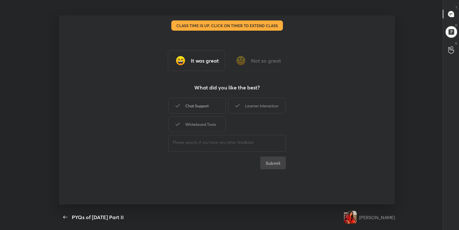
click at [207, 112] on div "Chat Support" at bounding box center [197, 106] width 57 height 16
click at [238, 110] on div "Learner Interaction" at bounding box center [256, 106] width 57 height 16
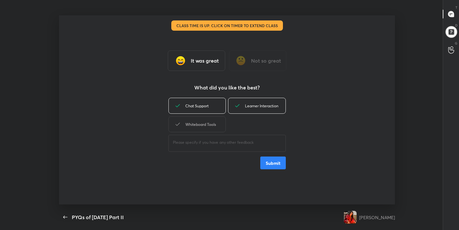
click at [223, 119] on div "Whiteboard Tools" at bounding box center [197, 124] width 57 height 16
click at [265, 162] on button "Submit" at bounding box center [274, 162] width 26 height 13
